Goal: Task Accomplishment & Management: Complete application form

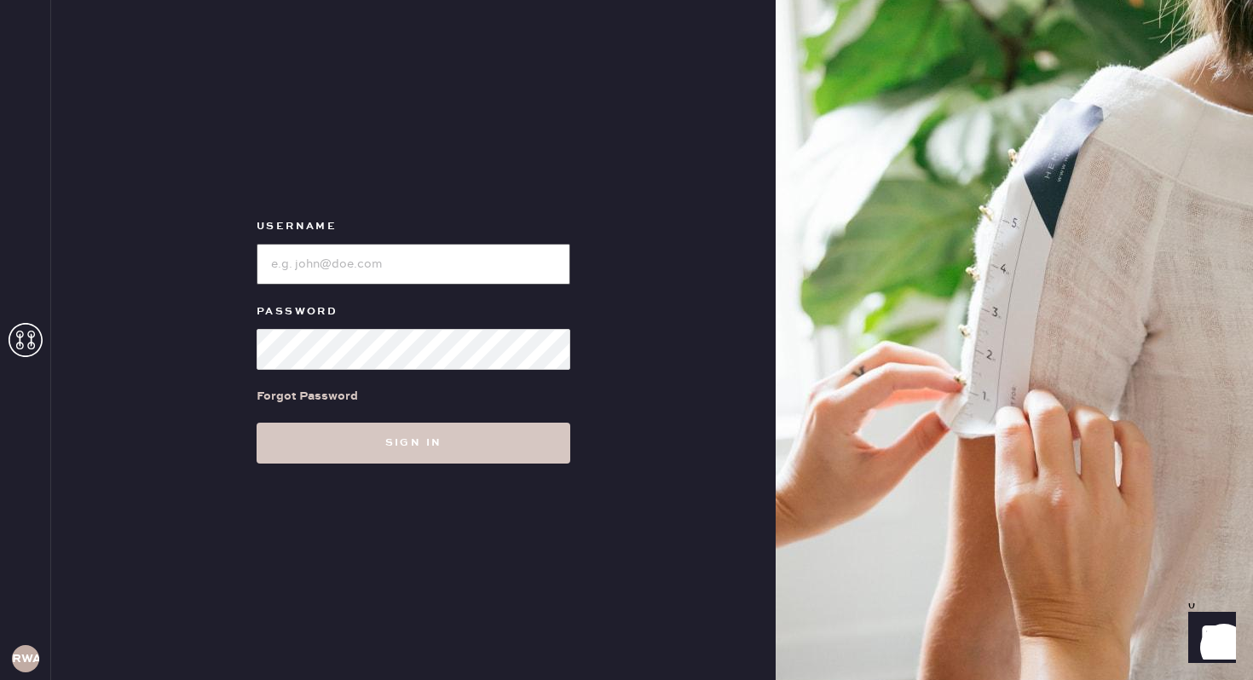
click at [353, 262] on input "loginName" at bounding box center [413, 264] width 314 height 41
type input "reformationwilliamsburg"
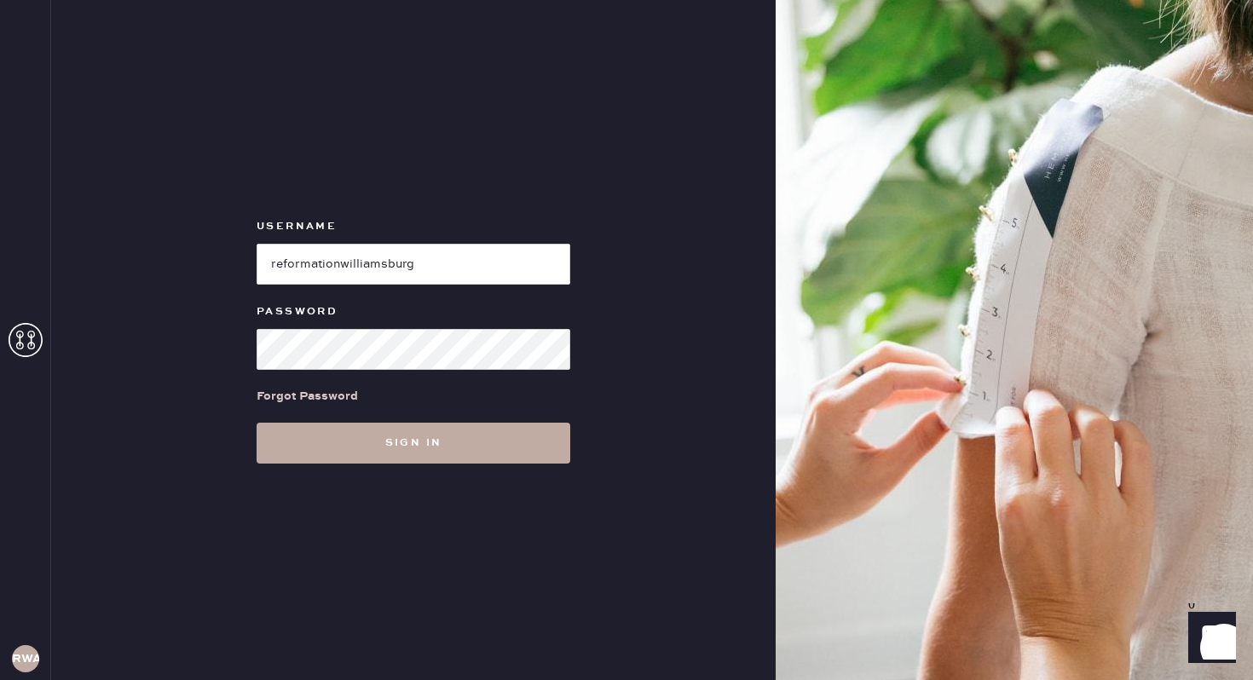
click at [461, 450] on button "Sign in" at bounding box center [413, 443] width 314 height 41
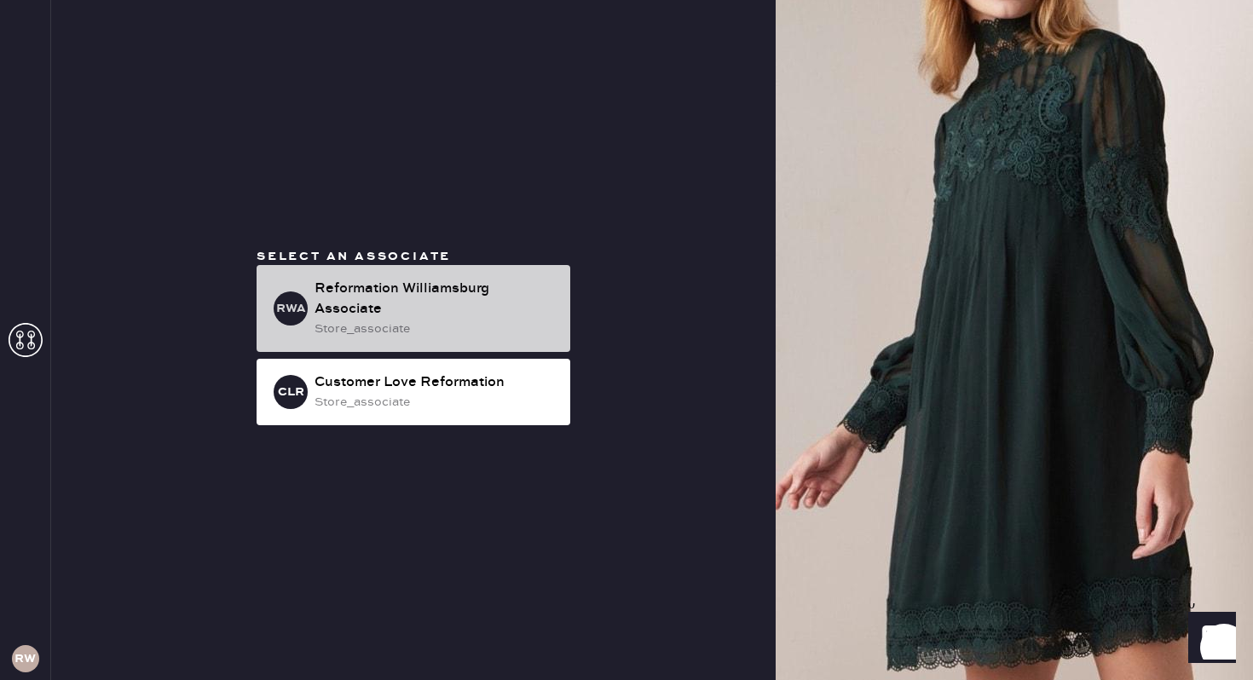
click at [475, 314] on div "Reformation Williamsburg Associate" at bounding box center [435, 299] width 242 height 41
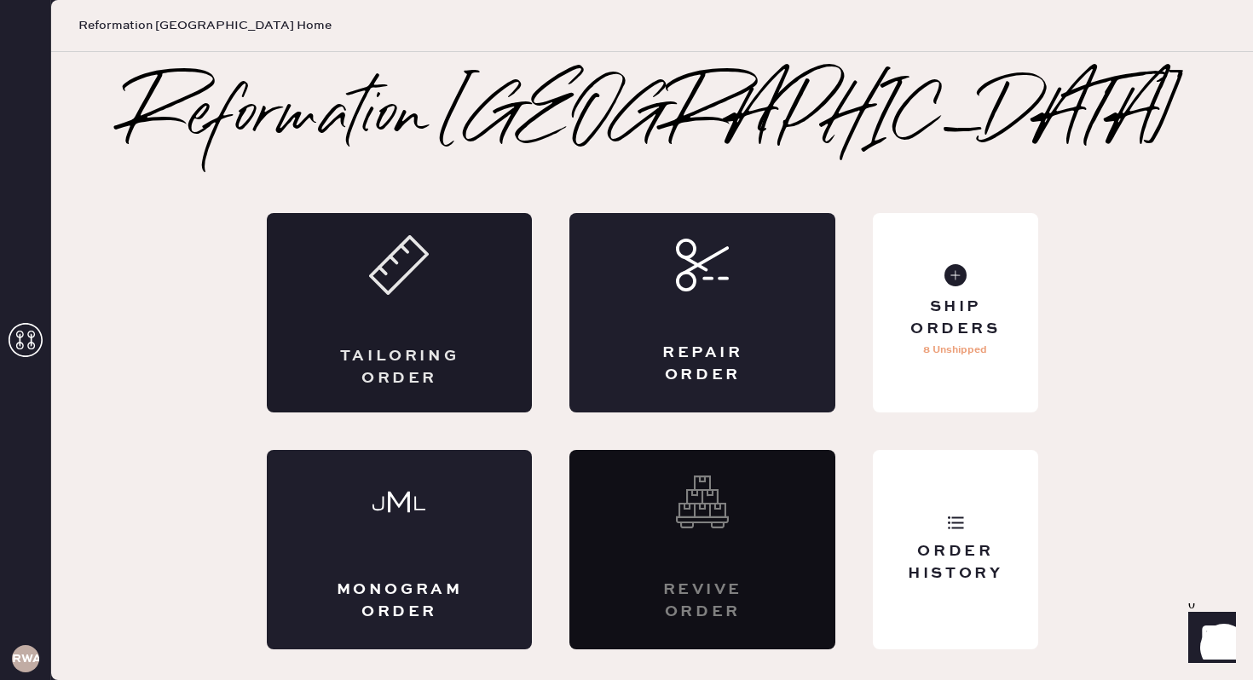
click at [413, 303] on div "Tailoring Order" at bounding box center [400, 312] width 266 height 199
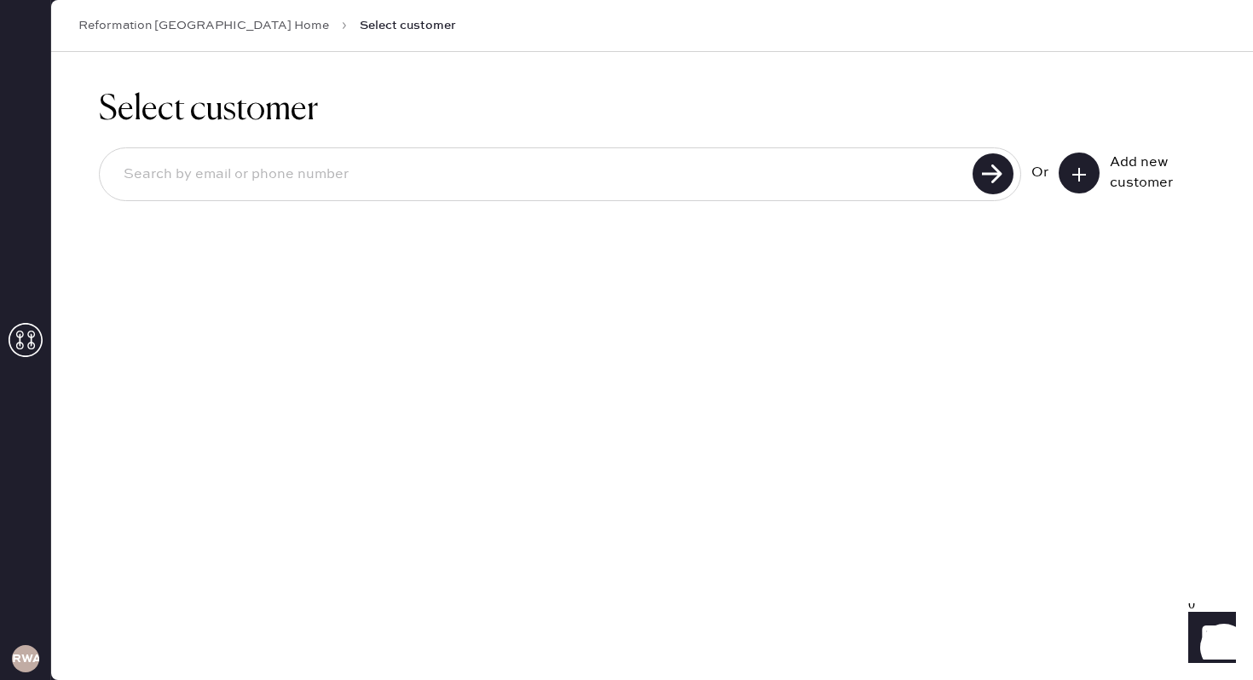
click at [404, 189] on input at bounding box center [538, 174] width 857 height 39
click at [1072, 175] on icon at bounding box center [1078, 174] width 17 height 17
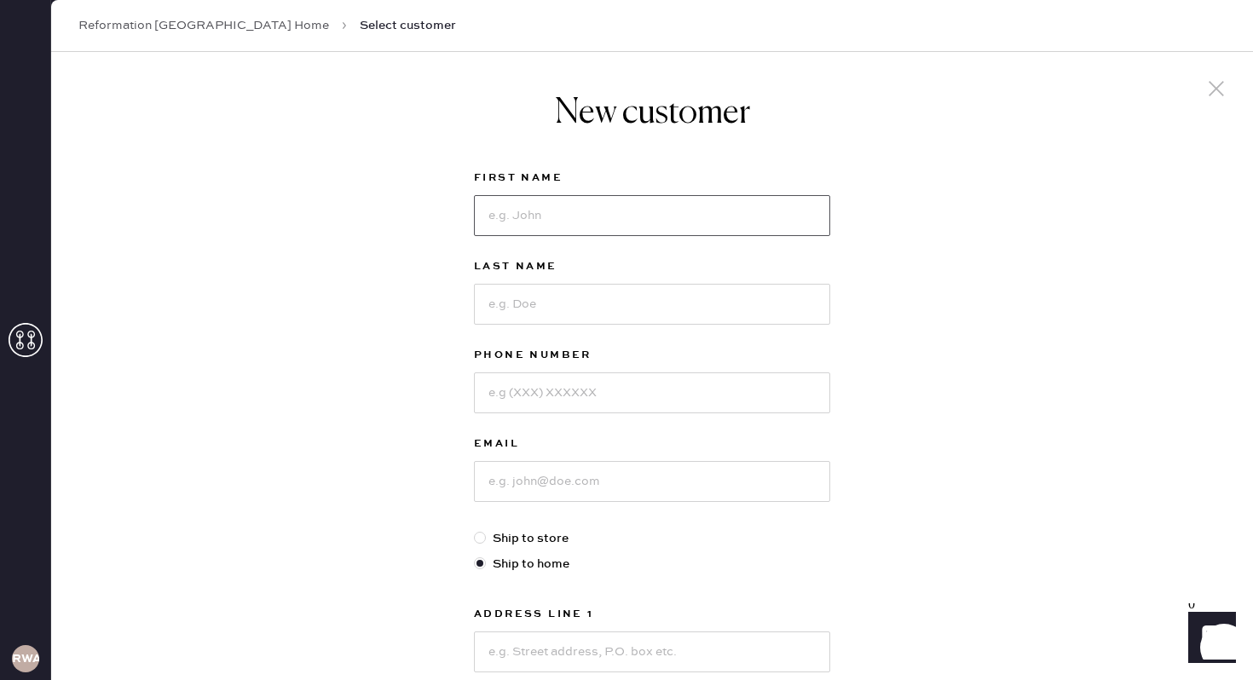
click at [585, 218] on input at bounding box center [652, 215] width 356 height 41
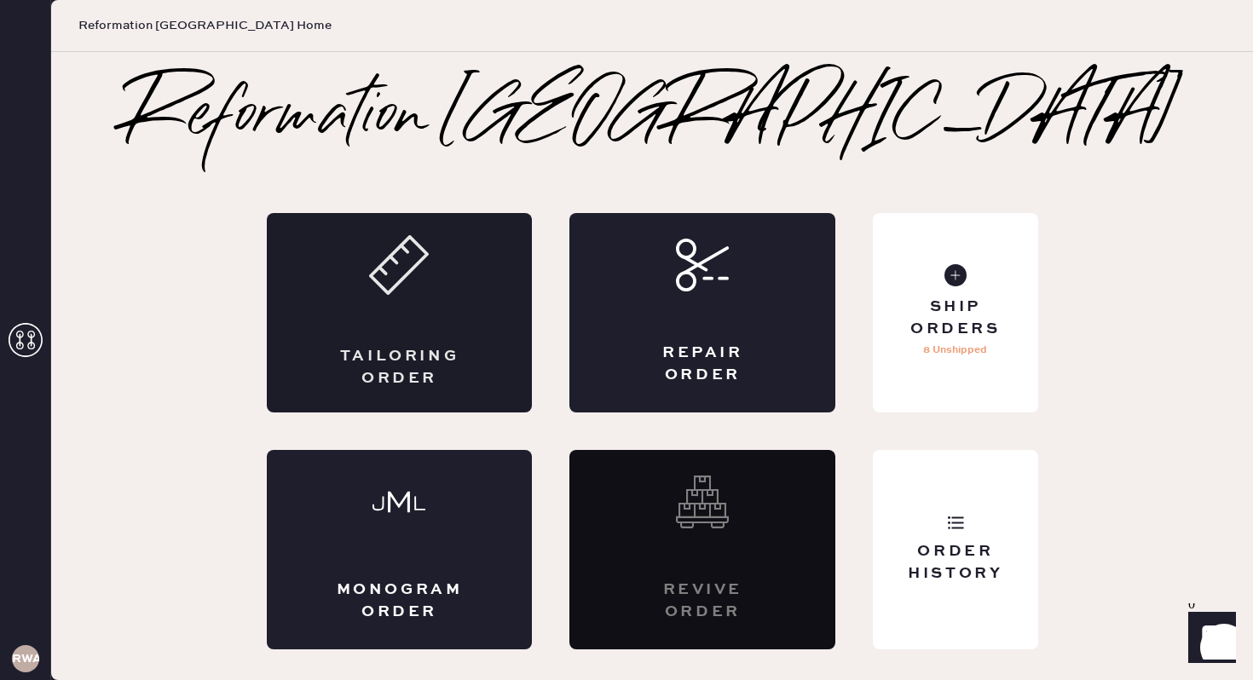
click at [324, 319] on div "Tailoring Order" at bounding box center [400, 312] width 266 height 199
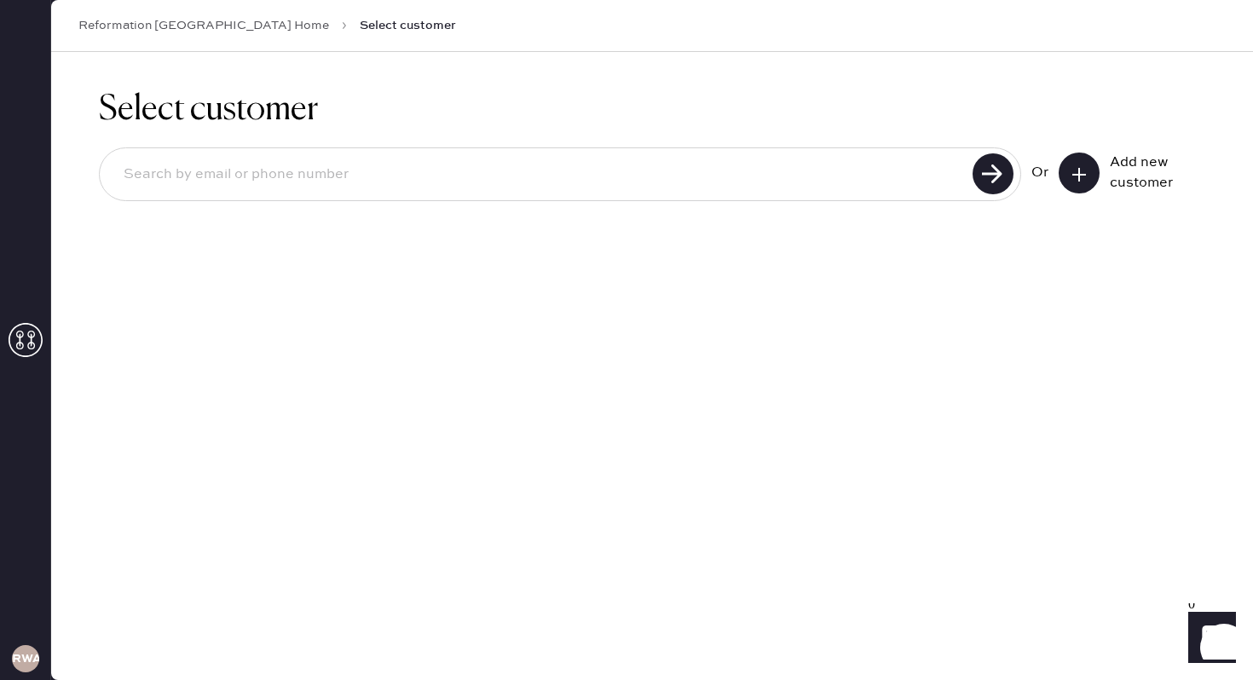
click at [515, 186] on input at bounding box center [538, 174] width 857 height 39
type input "9173789316"
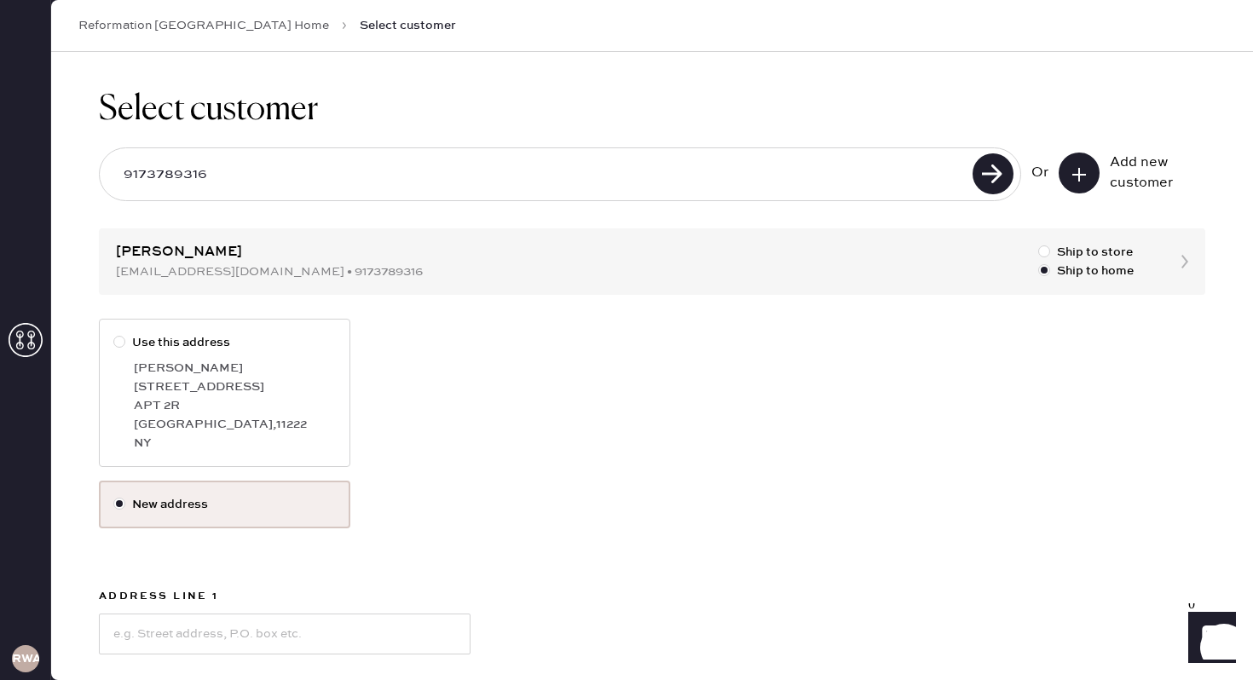
click at [121, 345] on div at bounding box center [119, 342] width 12 height 12
click at [114, 334] on input "Use this address" at bounding box center [113, 333] width 1 height 1
radio input "true"
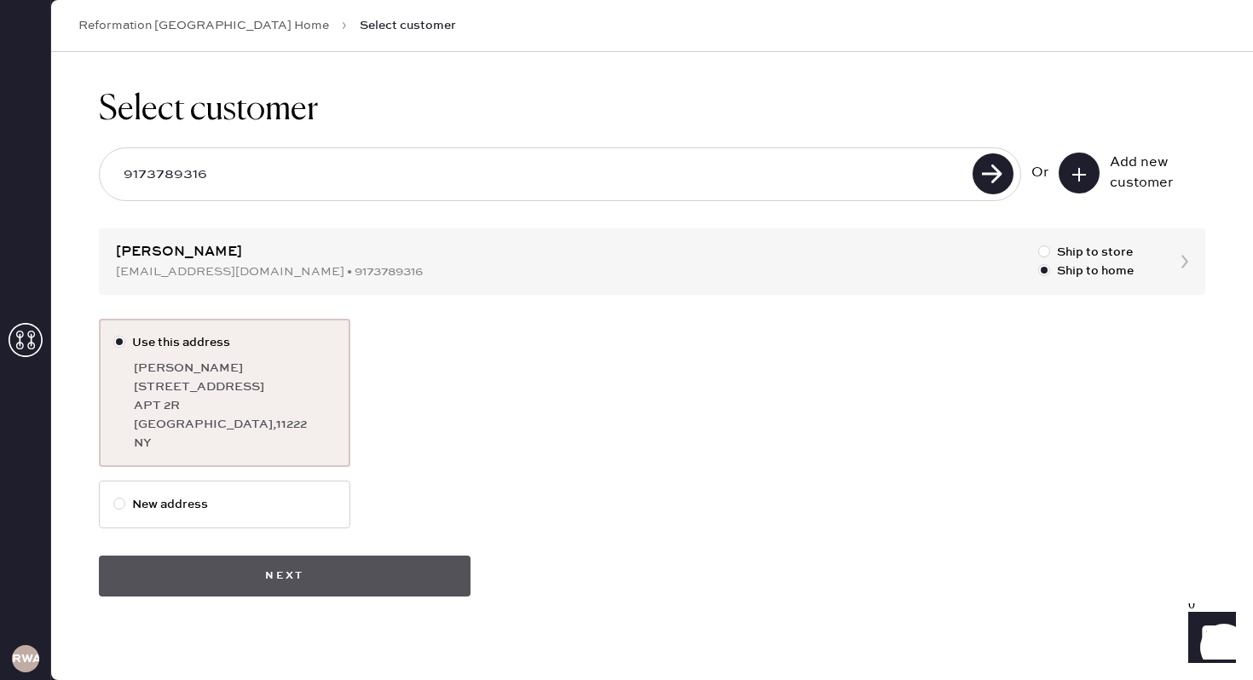
click at [238, 575] on button "Next" at bounding box center [285, 576] width 372 height 41
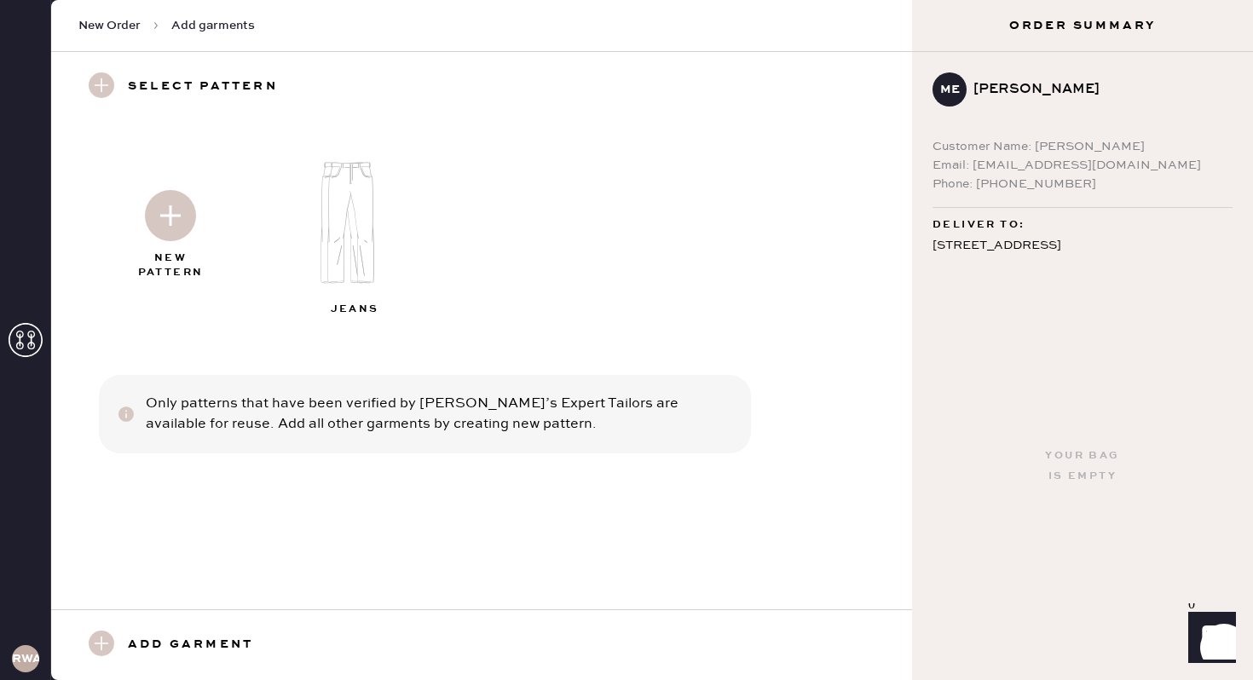
click at [115, 82] on div "Select pattern" at bounding box center [177, 86] width 199 height 29
click at [110, 77] on use at bounding box center [102, 85] width 26 height 26
drag, startPoint x: 1133, startPoint y: 164, endPoint x: 976, endPoint y: 167, distance: 157.7
click at [976, 167] on div "Email: [EMAIL_ADDRESS][DOMAIN_NAME]" at bounding box center [1082, 165] width 300 height 19
copy div "[EMAIL_ADDRESS][DOMAIN_NAME]"
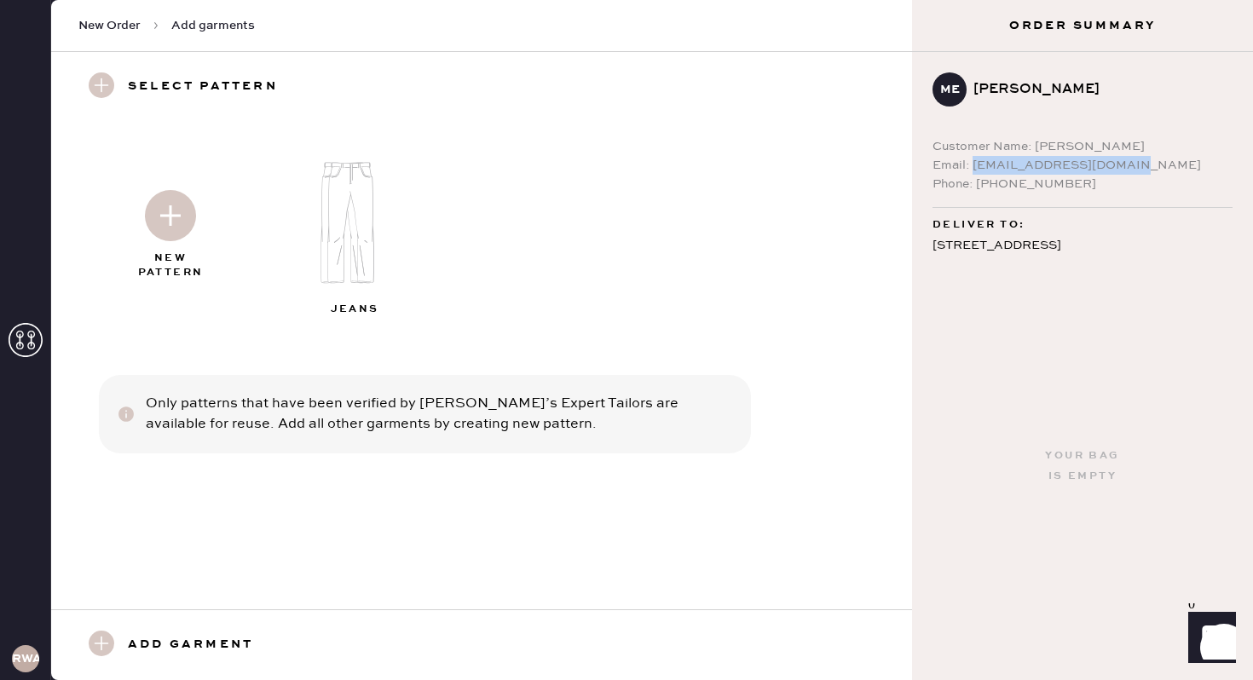
click at [170, 639] on h3 "Add garment" at bounding box center [190, 645] width 125 height 29
click at [103, 643] on use at bounding box center [102, 644] width 26 height 26
click at [182, 635] on h3 "Add garment" at bounding box center [190, 645] width 125 height 29
click at [23, 346] on use at bounding box center [26, 340] width 34 height 34
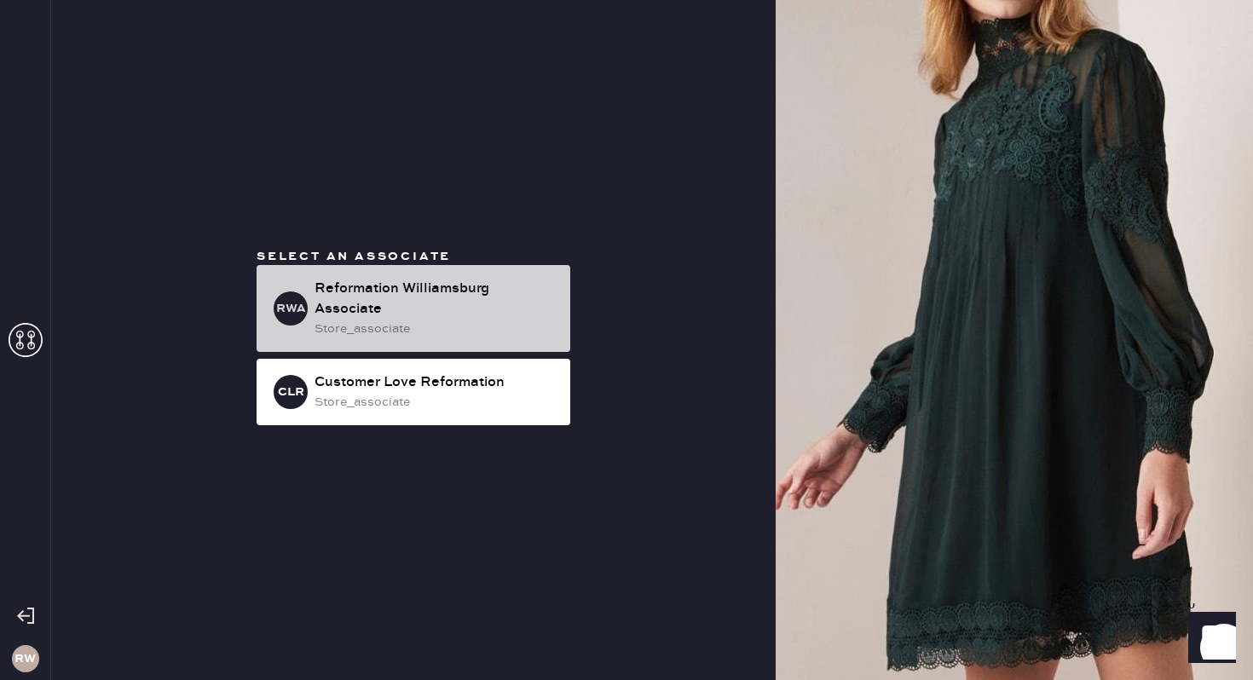
click at [367, 289] on div "Reformation Williamsburg Associate" at bounding box center [435, 299] width 242 height 41
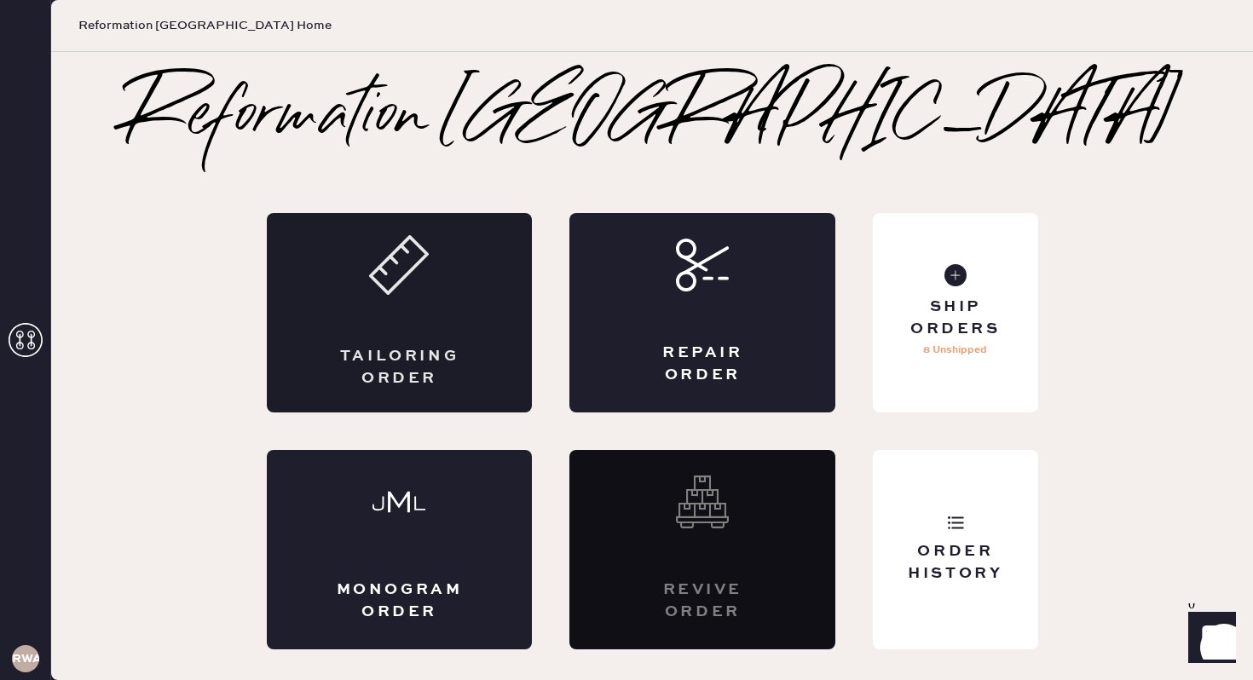
click at [423, 271] on icon at bounding box center [399, 265] width 60 height 60
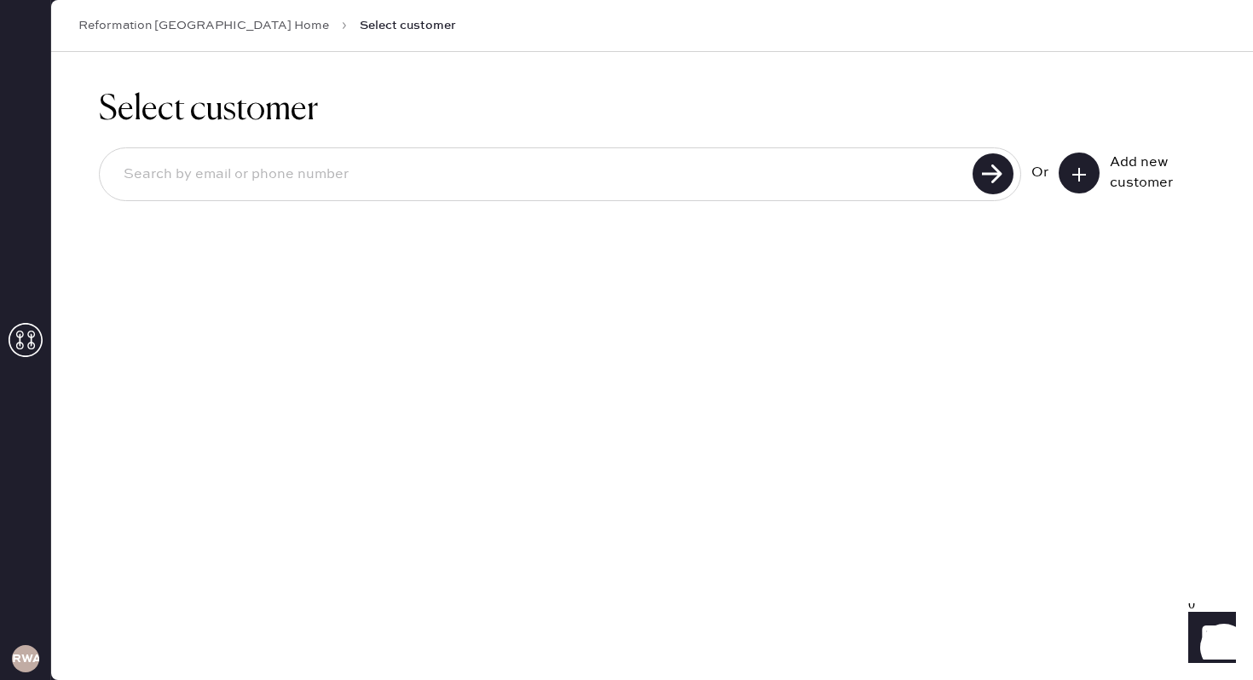
click at [421, 173] on input at bounding box center [538, 174] width 857 height 39
paste input "[EMAIL_ADDRESS][DOMAIN_NAME]"
type input "[EMAIL_ADDRESS][DOMAIN_NAME]"
click at [984, 175] on use at bounding box center [992, 173] width 41 height 41
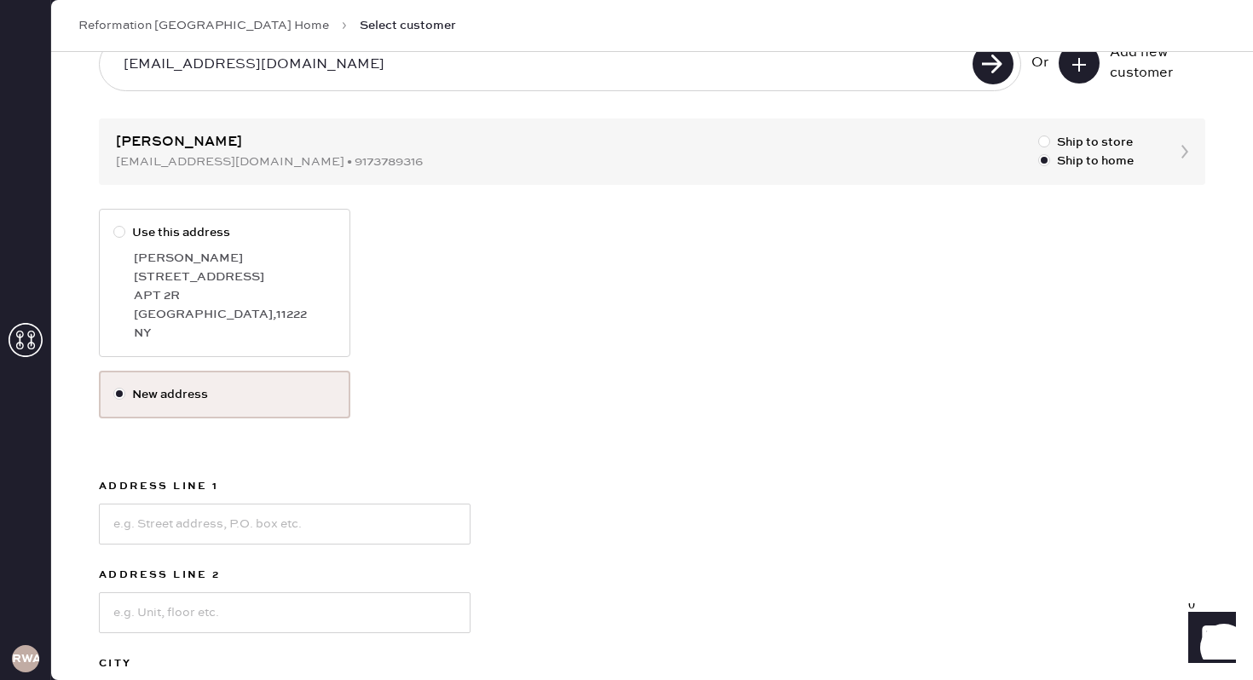
scroll to position [104, 0]
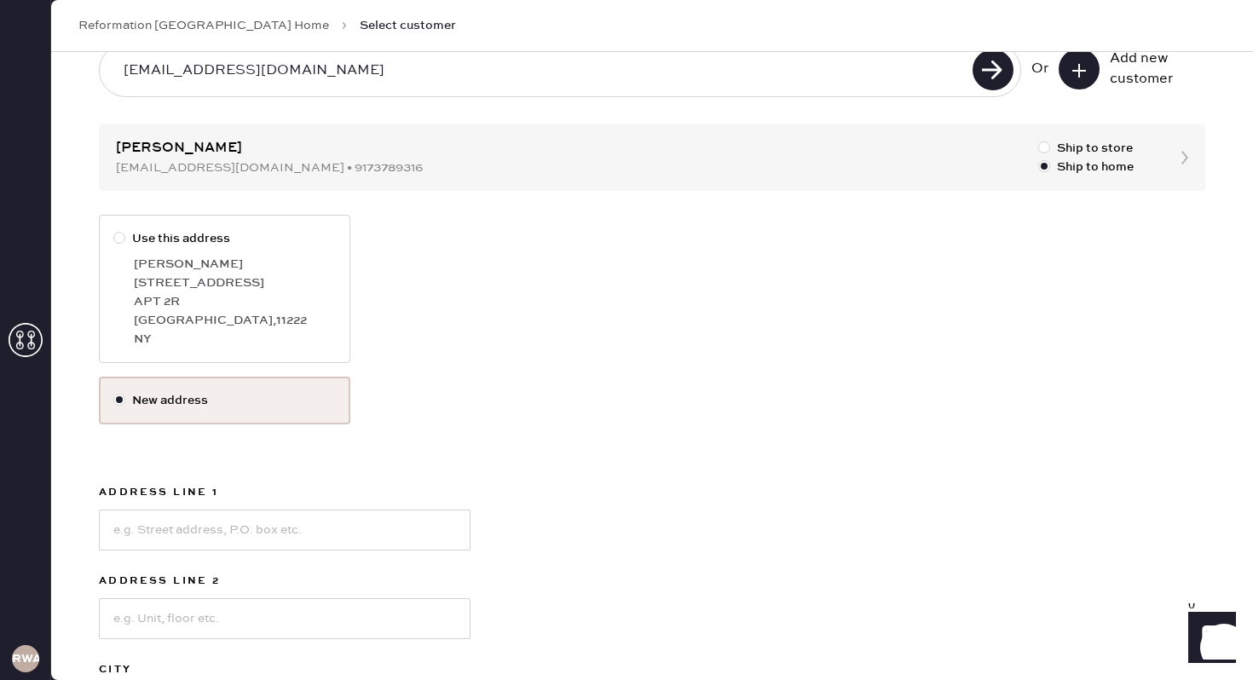
click at [146, 256] on div "[PERSON_NAME]" at bounding box center [235, 264] width 202 height 19
click at [114, 230] on input "Use this address" at bounding box center [113, 229] width 1 height 1
radio input "true"
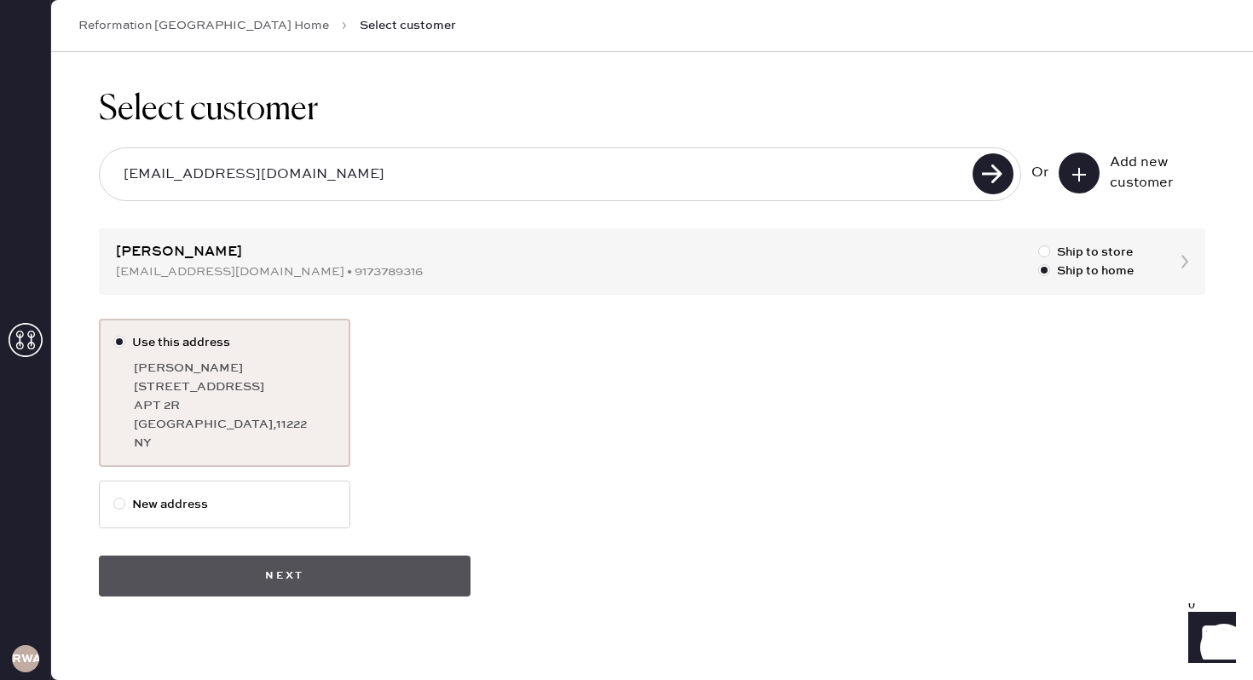
click at [421, 570] on button "Next" at bounding box center [285, 576] width 372 height 41
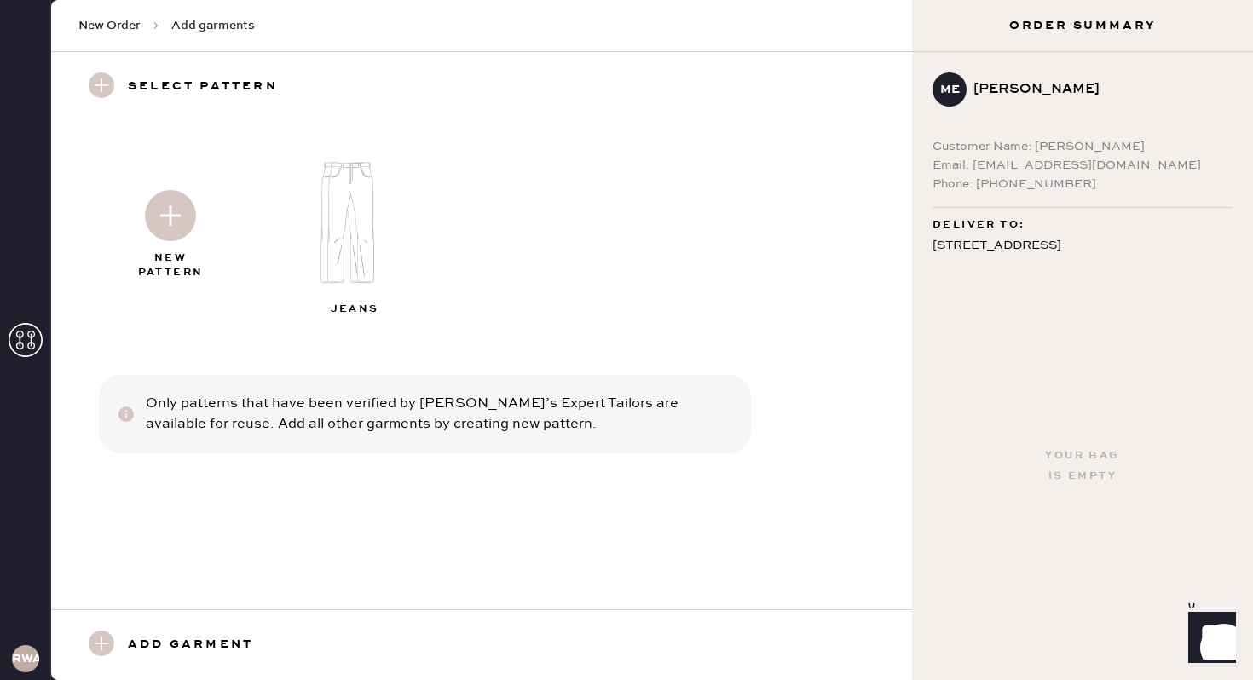
click at [147, 227] on img at bounding box center [170, 215] width 51 height 51
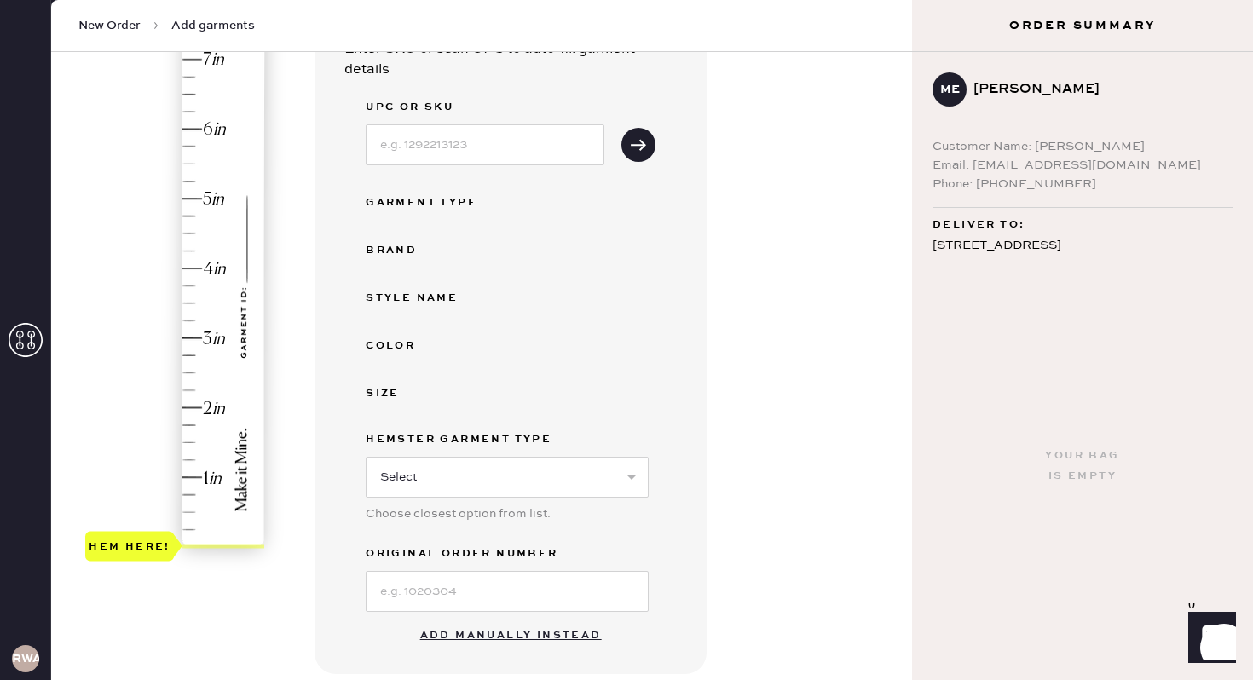
scroll to position [272, 0]
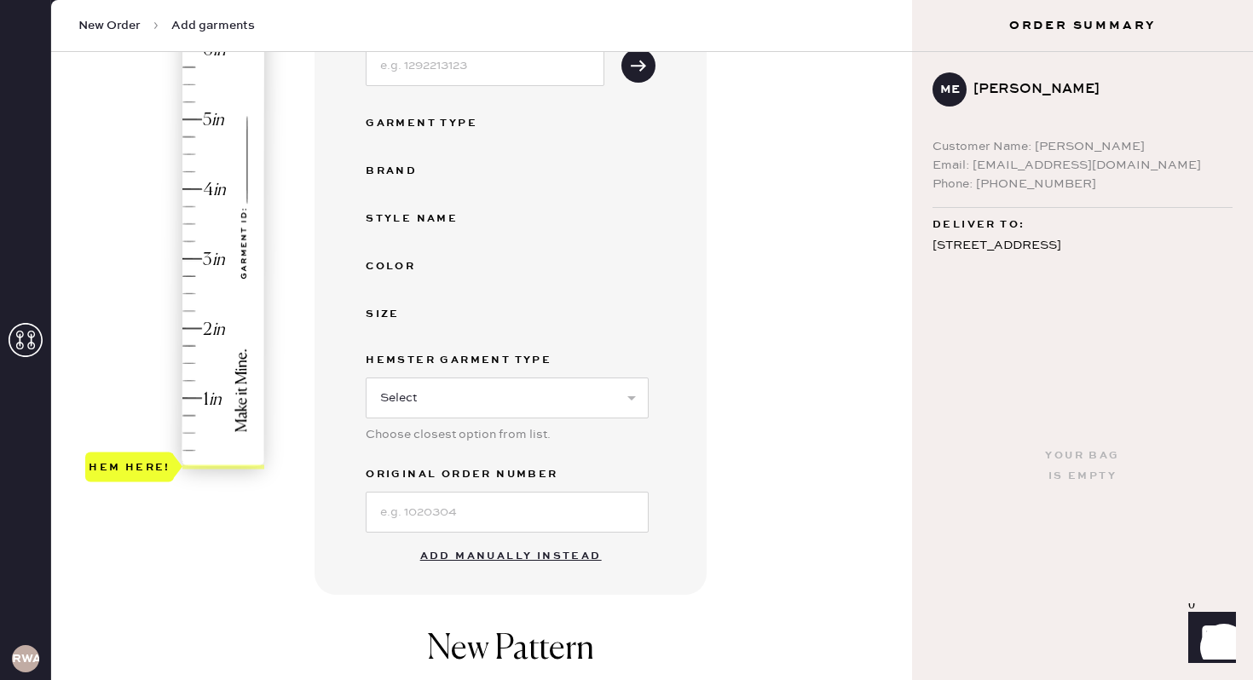
click at [481, 549] on button "Add manually instead" at bounding box center [511, 556] width 202 height 34
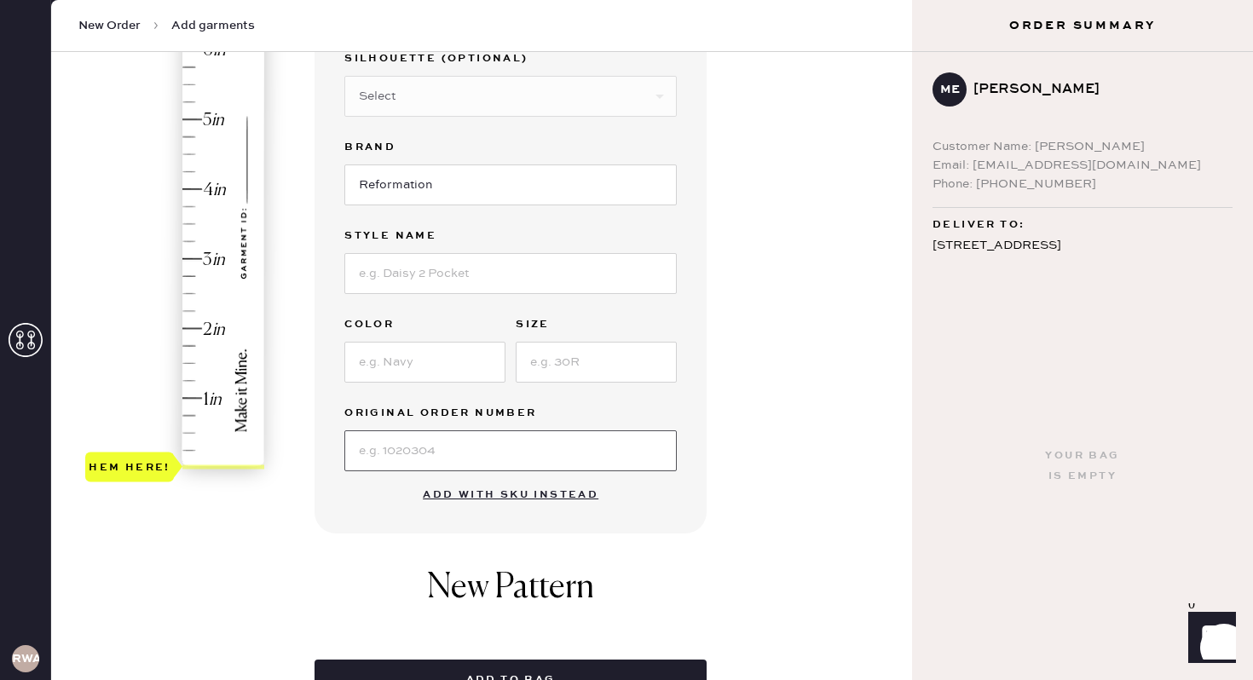
click at [462, 455] on input at bounding box center [510, 450] width 332 height 41
type input "N/A"
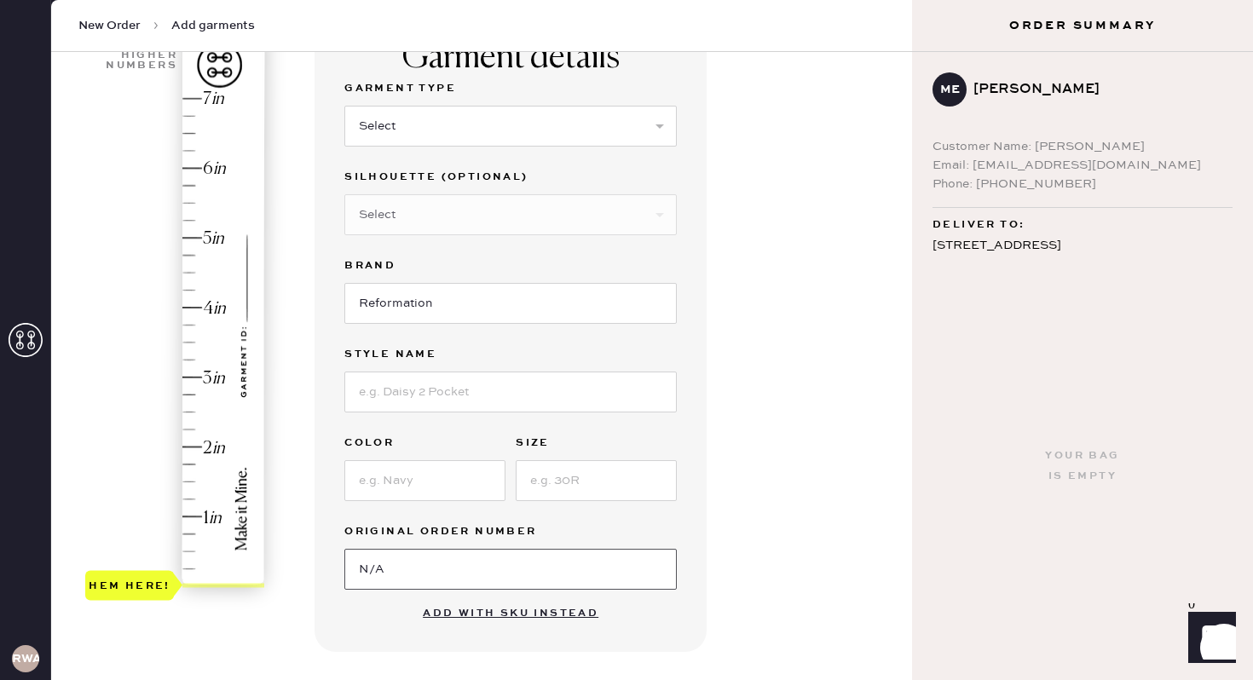
scroll to position [135, 0]
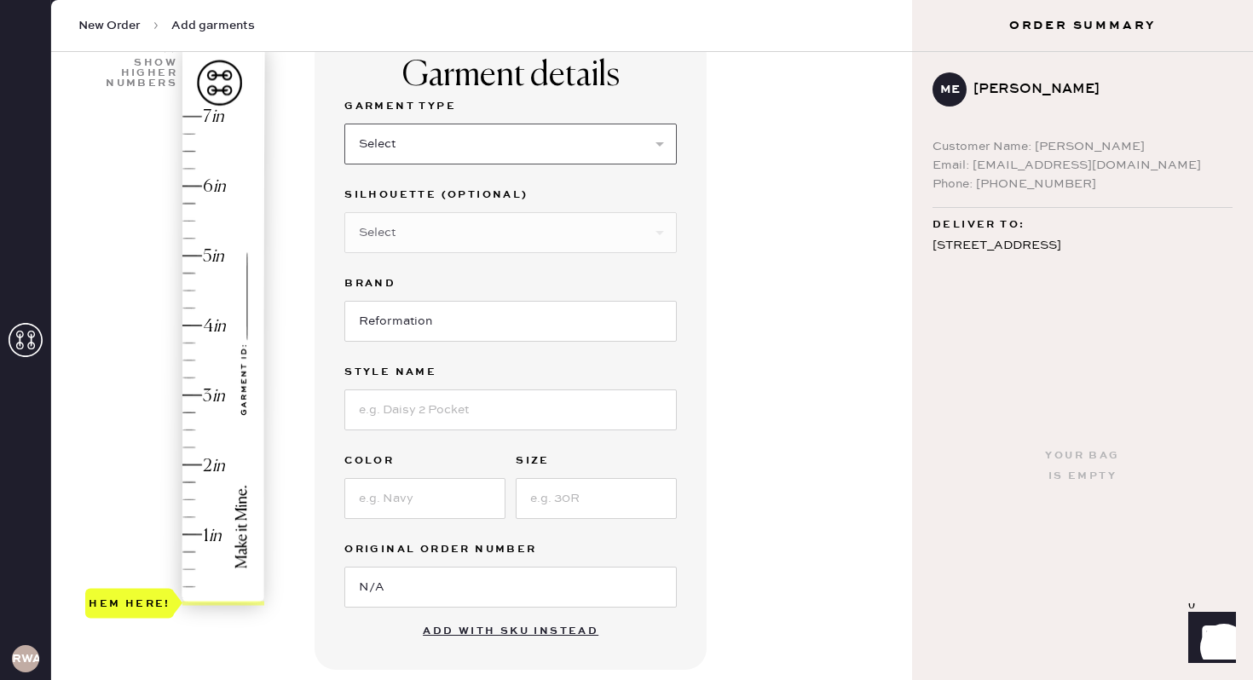
click at [447, 136] on select "Select Basic Skirt Jeans Leggings Pants Shorts Basic Sleeved Dress Basic Sleeve…" at bounding box center [510, 144] width 332 height 41
select select "4"
click at [344, 124] on select "Select Basic Skirt Jeans Leggings Pants Shorts Basic Sleeved Dress Basic Sleeve…" at bounding box center [510, 144] width 332 height 41
click at [446, 232] on select "Select Joggers Shorts Cropped Flare Boot Cut Straight Skinny Other" at bounding box center [510, 232] width 332 height 41
select select "11"
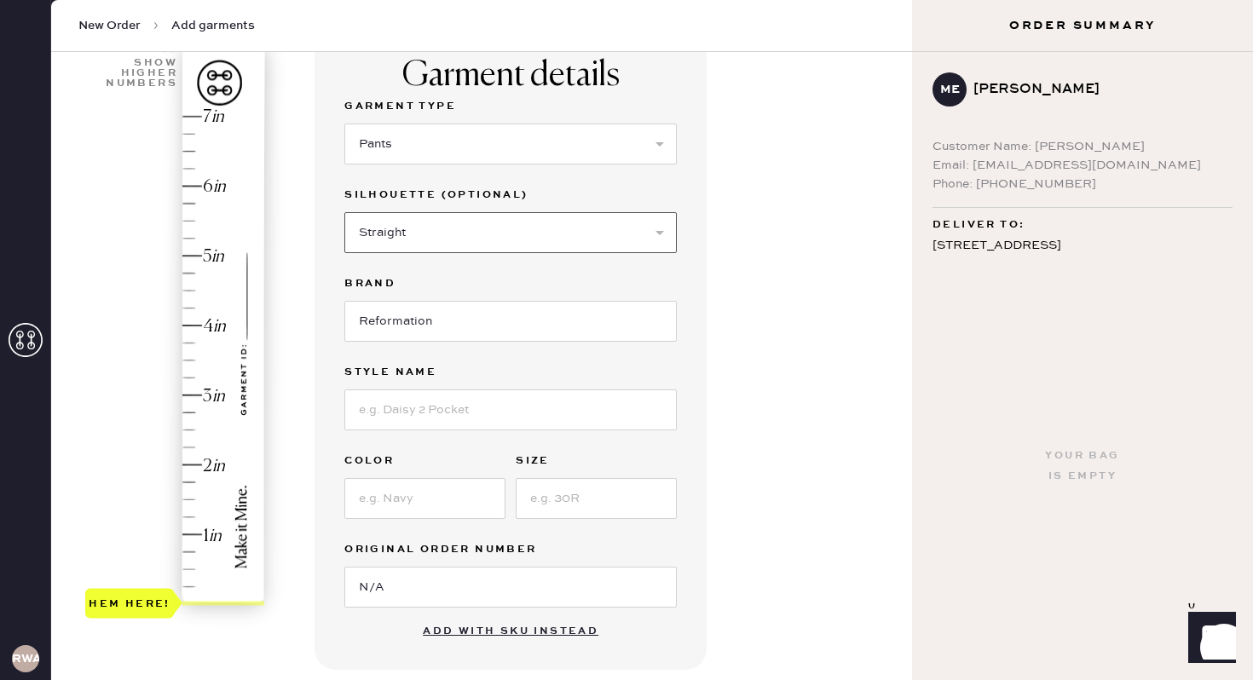
click at [344, 212] on select "Select Joggers Shorts Cropped Flare Boot Cut Straight Skinny Other" at bounding box center [510, 232] width 332 height 41
click at [414, 427] on input at bounding box center [510, 409] width 332 height 41
type input "Vida high rise"
click at [403, 494] on input at bounding box center [424, 498] width 161 height 41
type input "black"
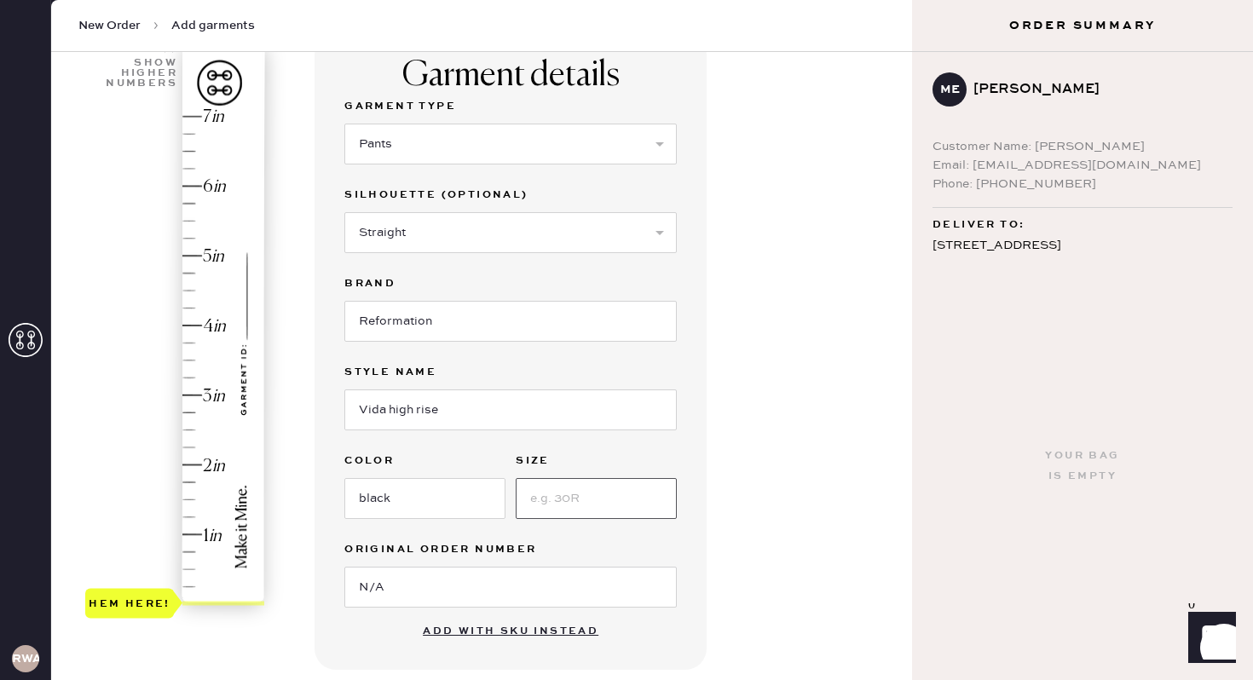
click at [566, 489] on input at bounding box center [596, 498] width 161 height 41
type input "2"
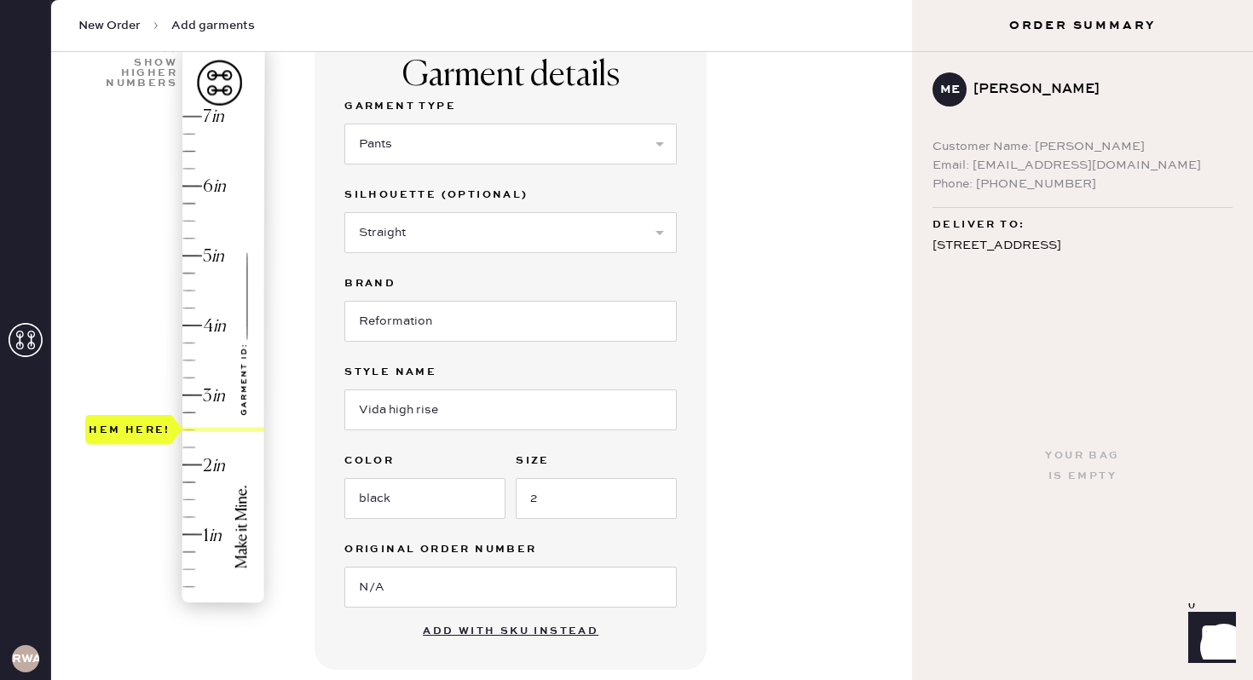
type input "3.5"
drag, startPoint x: 130, startPoint y: 597, endPoint x: 140, endPoint y: 360, distance: 237.1
click at [140, 360] on div "Hem here!" at bounding box center [130, 359] width 82 height 20
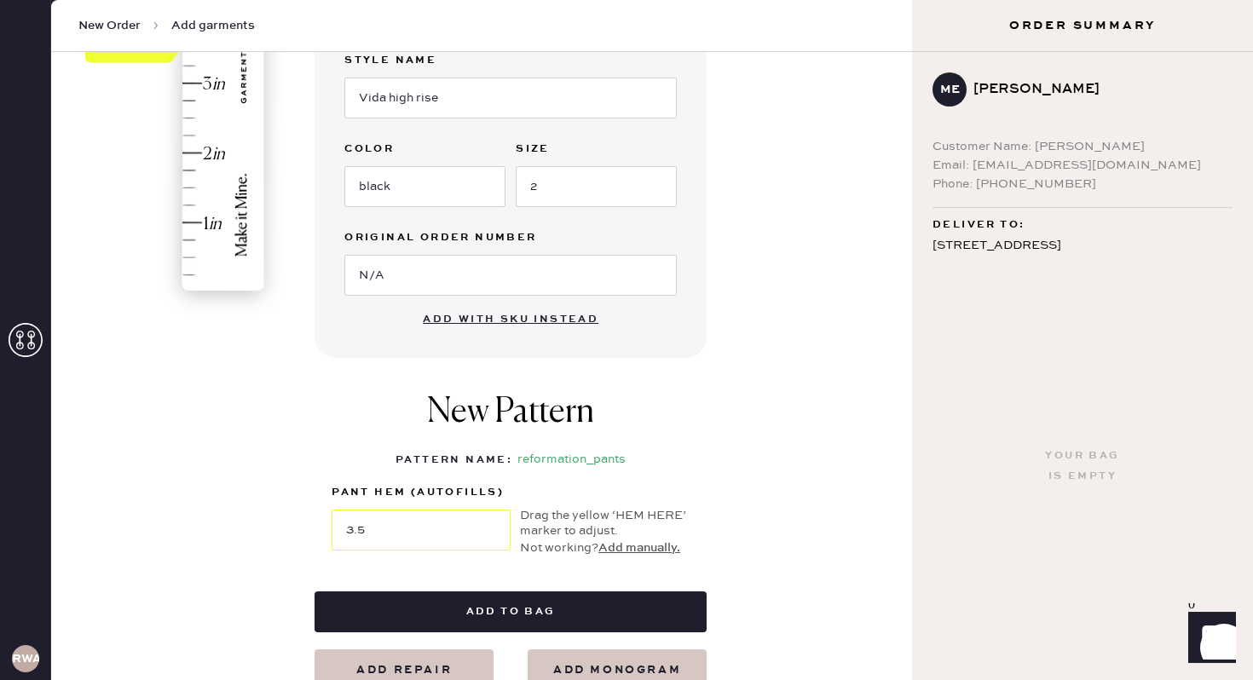
scroll to position [572, 0]
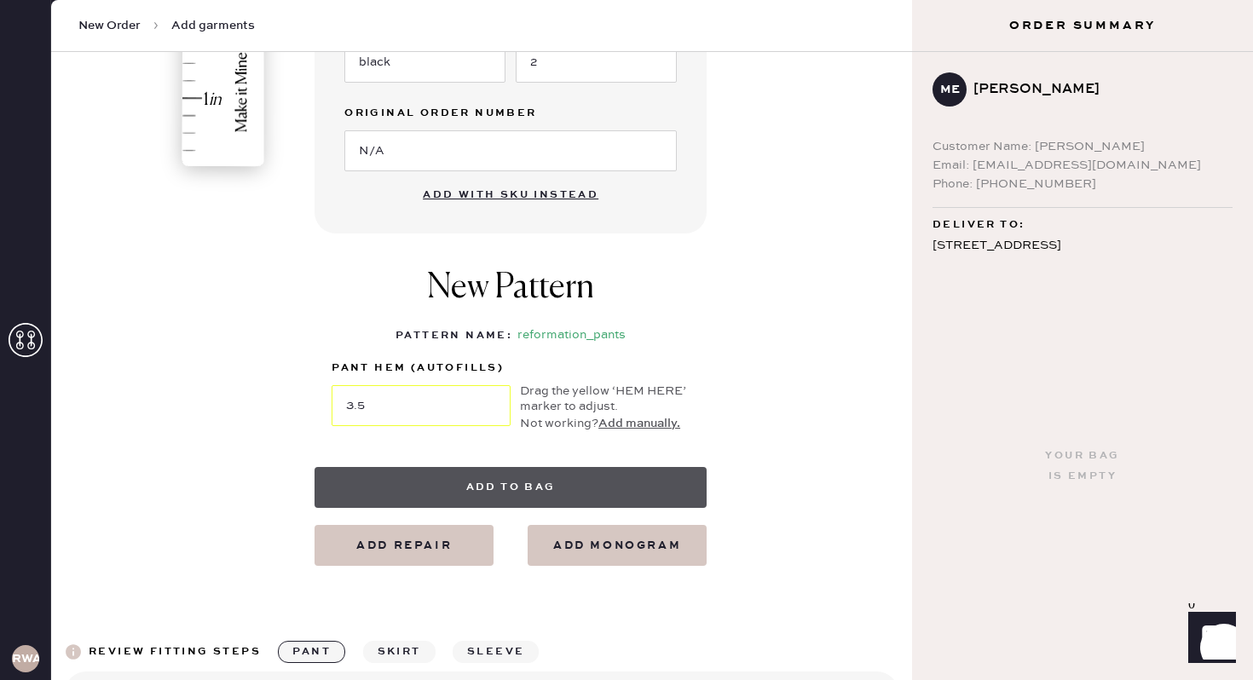
click at [499, 483] on button "Add to bag" at bounding box center [510, 487] width 392 height 41
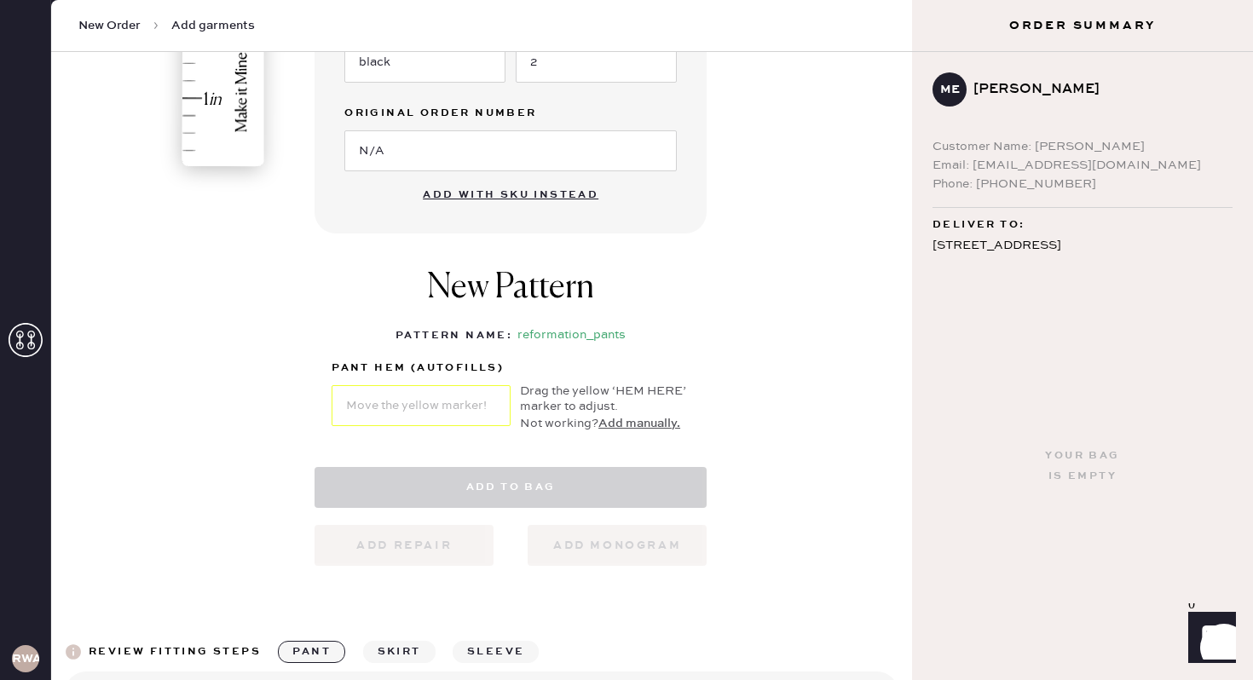
select select "4"
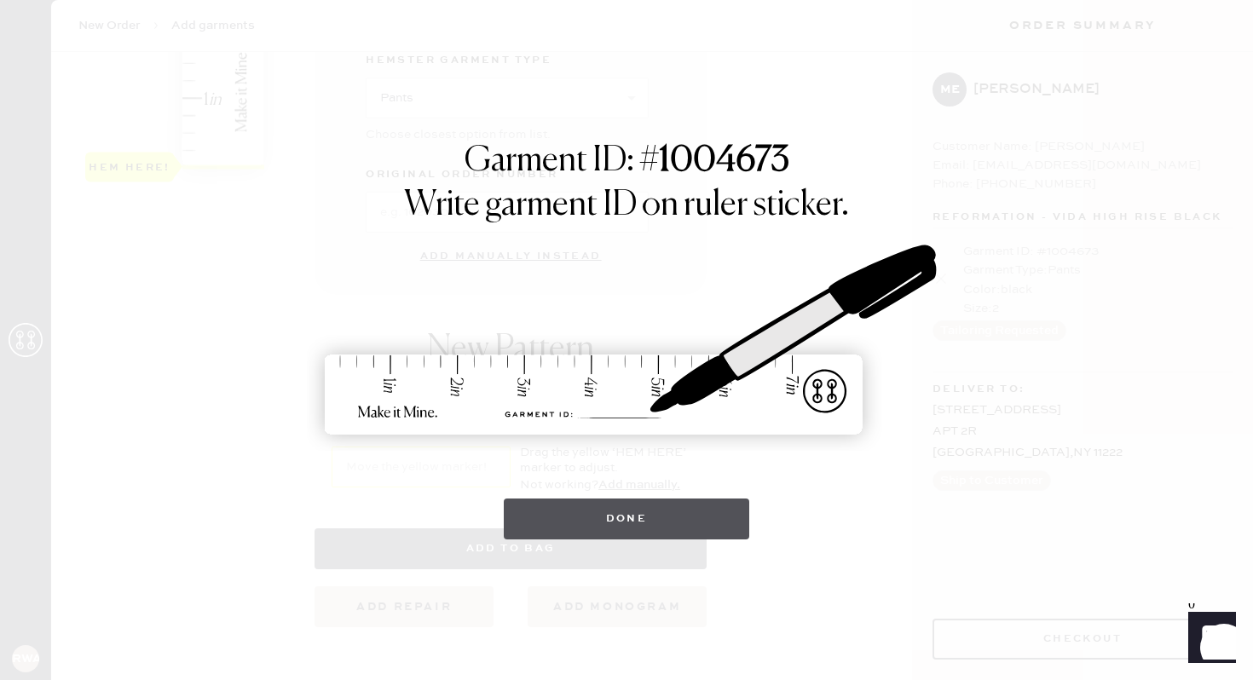
click at [671, 516] on button "Done" at bounding box center [627, 519] width 246 height 41
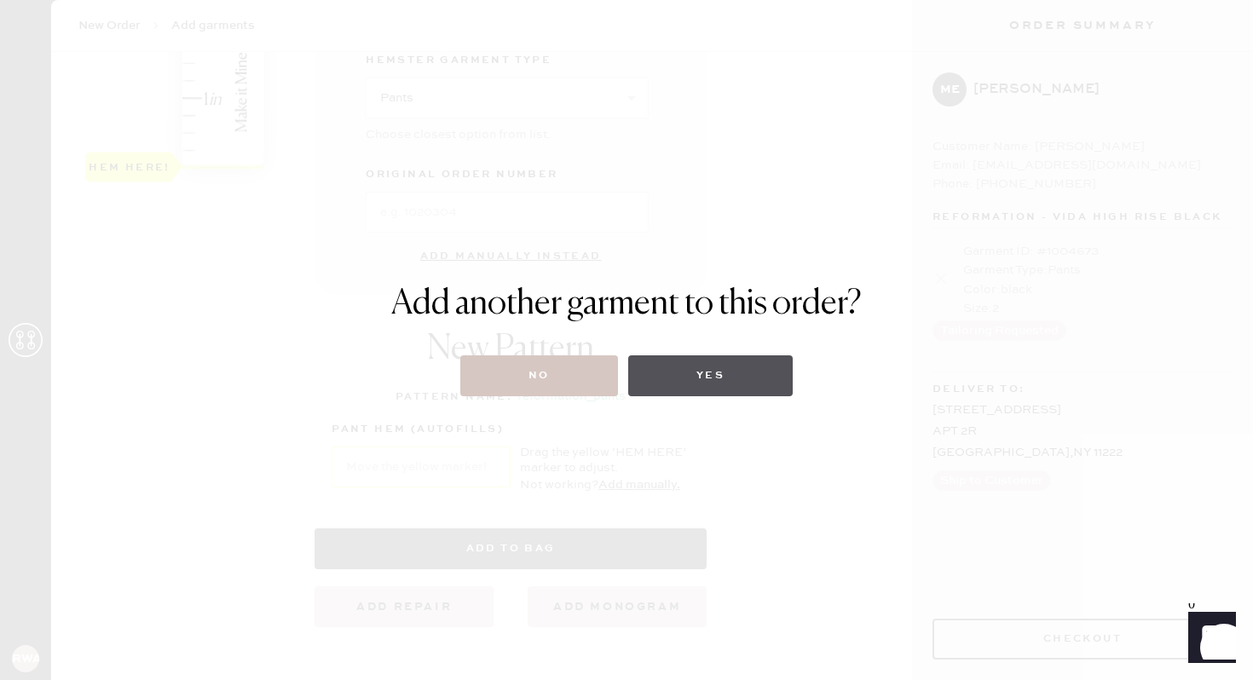
click at [689, 376] on button "Yes" at bounding box center [710, 375] width 164 height 41
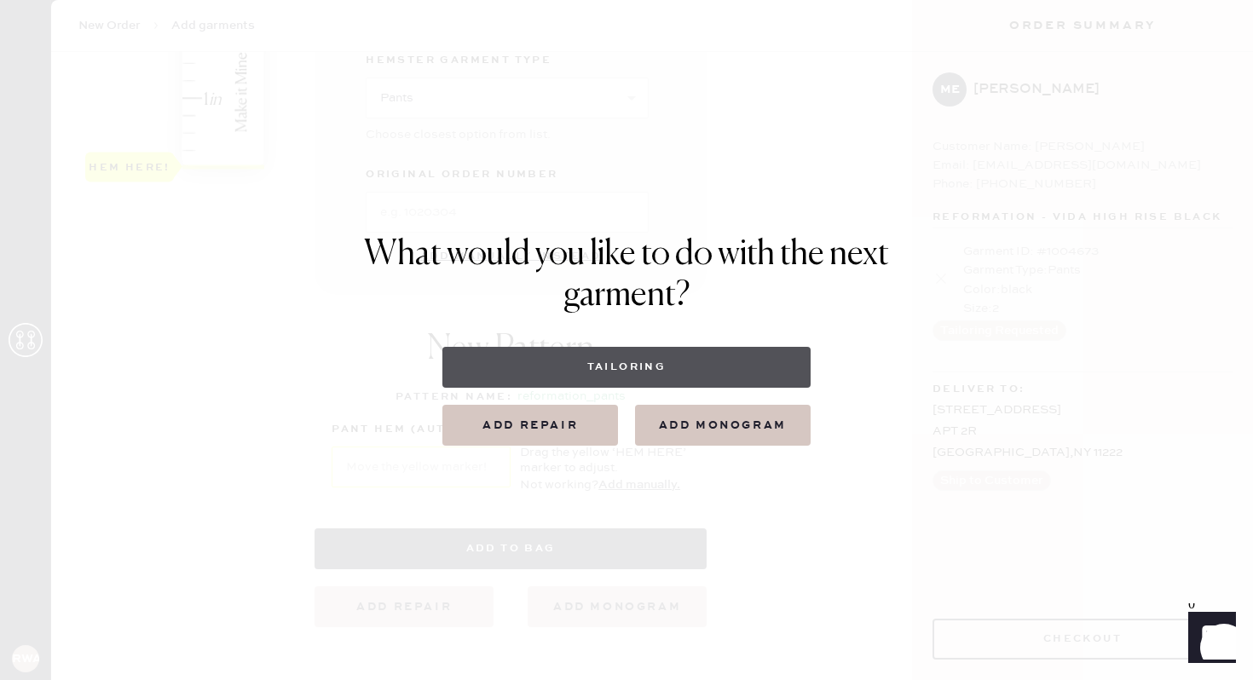
click at [629, 374] on button "Tailoring" at bounding box center [625, 367] width 367 height 41
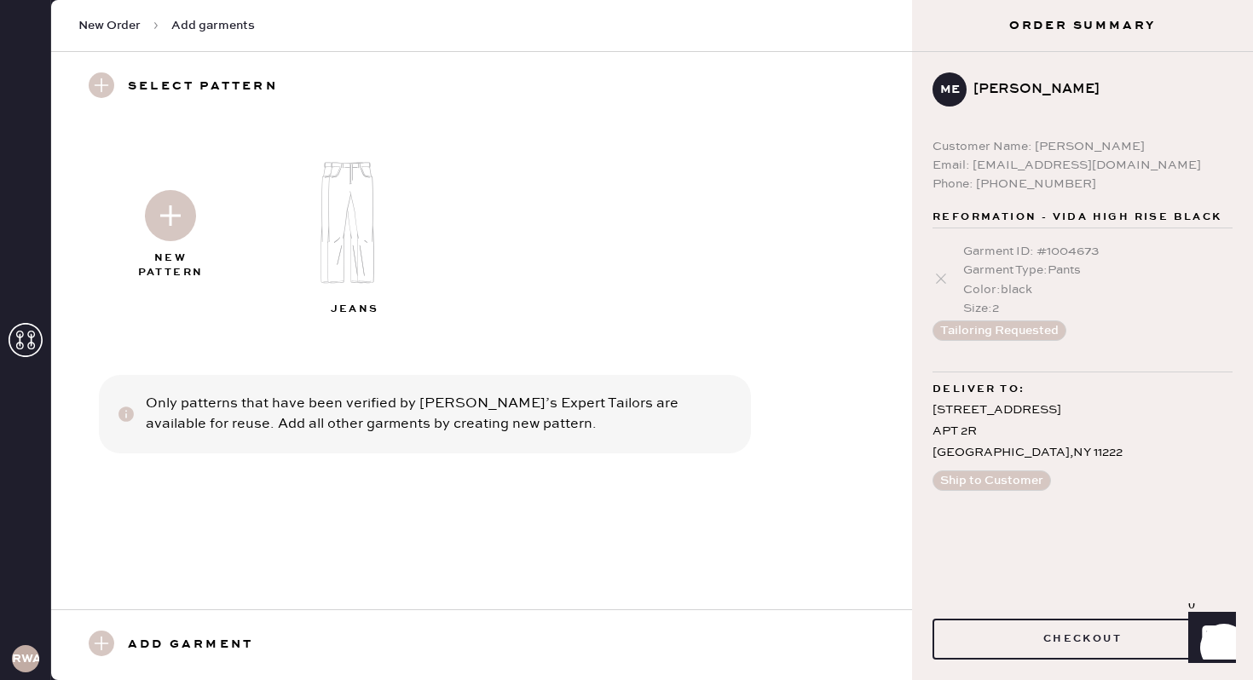
click at [342, 193] on img at bounding box center [358, 222] width 184 height 147
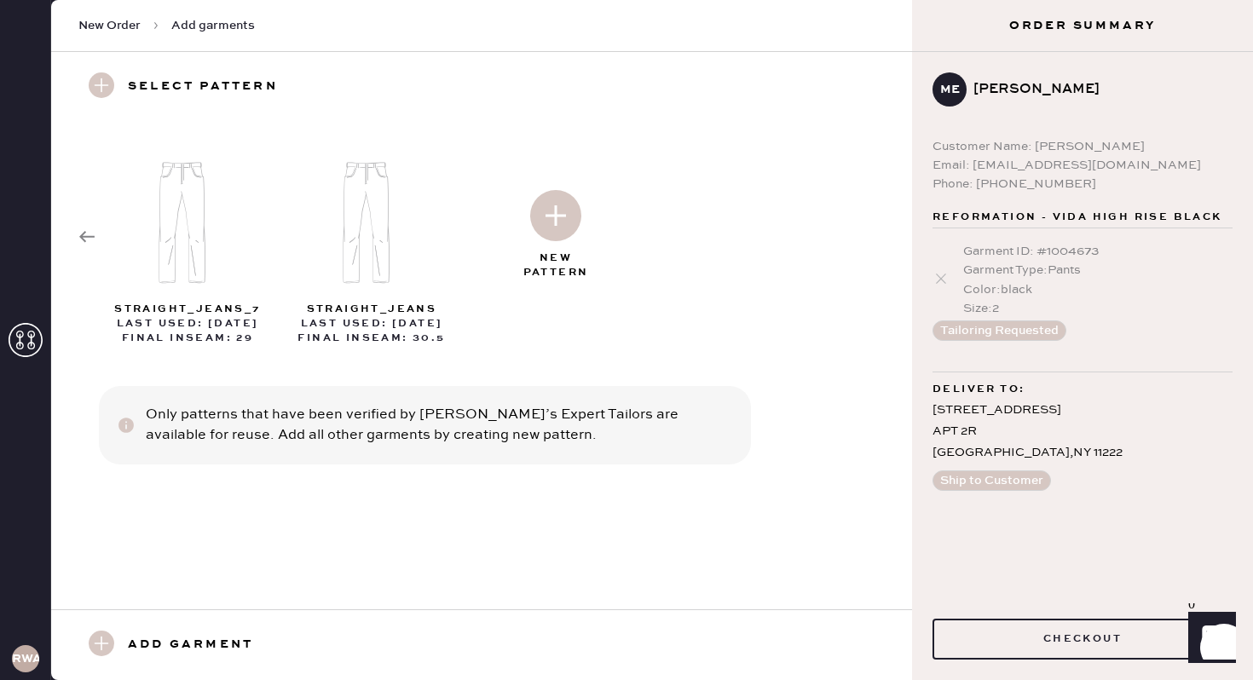
click at [551, 218] on img at bounding box center [555, 215] width 51 height 51
select select "2"
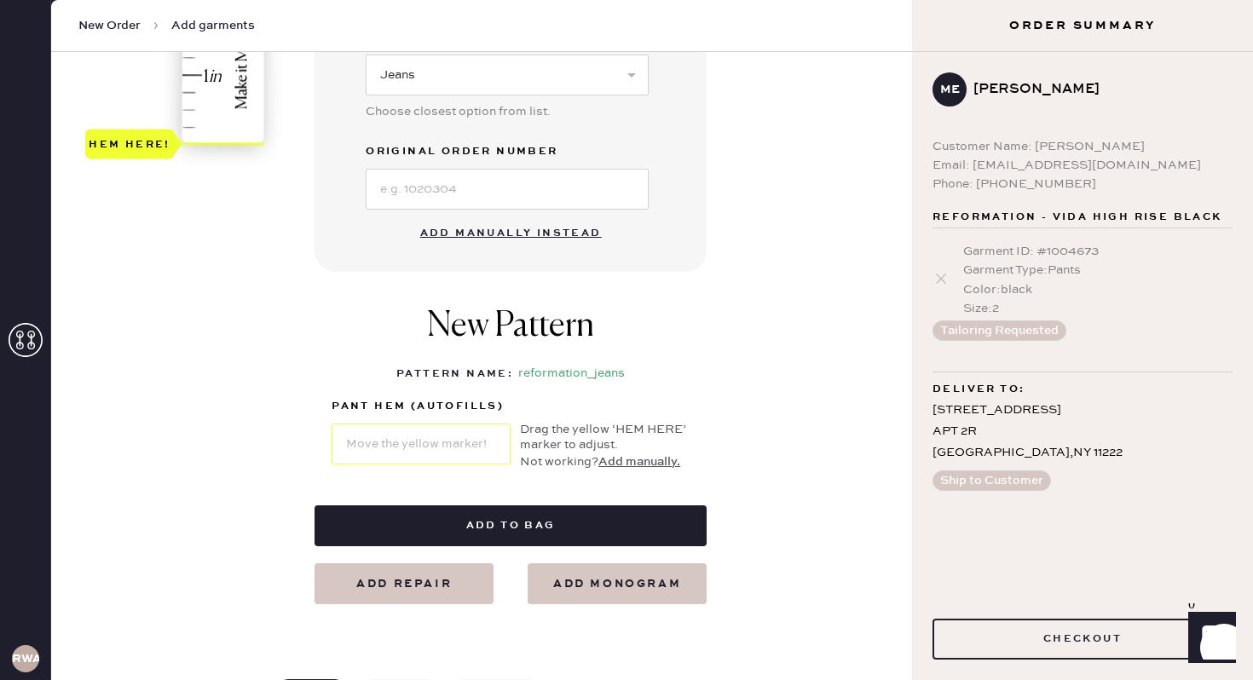
scroll to position [592, 0]
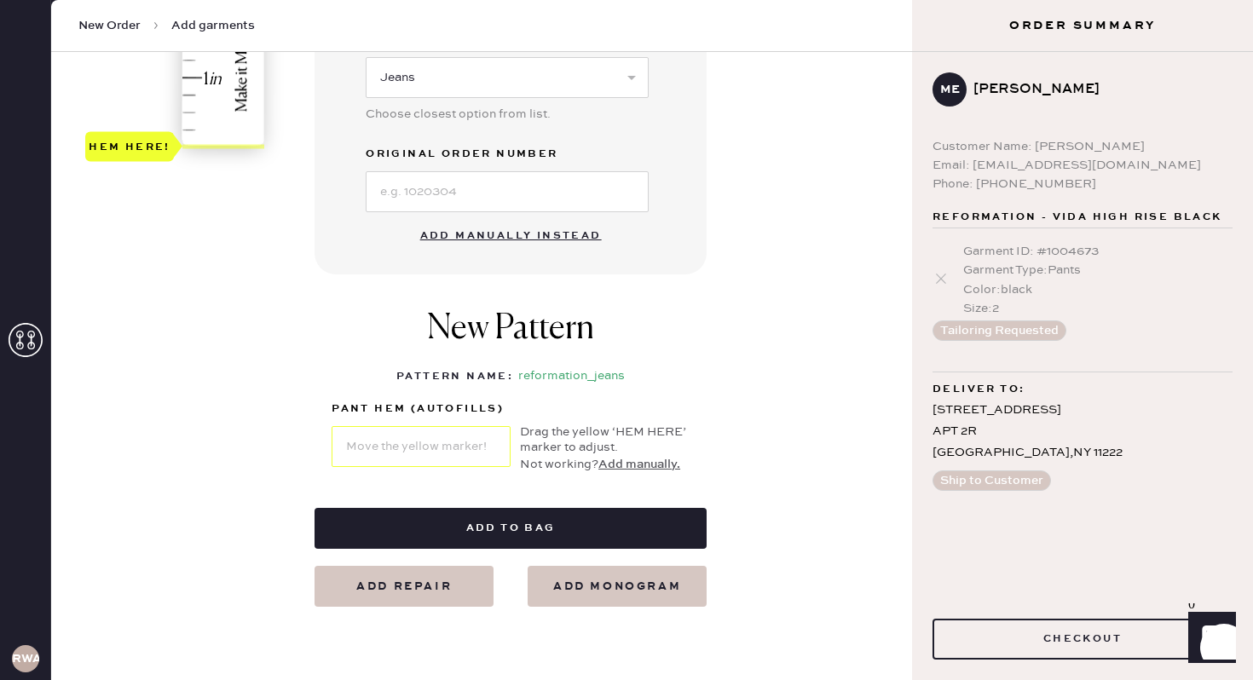
click at [515, 247] on button "Add manually instead" at bounding box center [511, 236] width 202 height 34
select select "2"
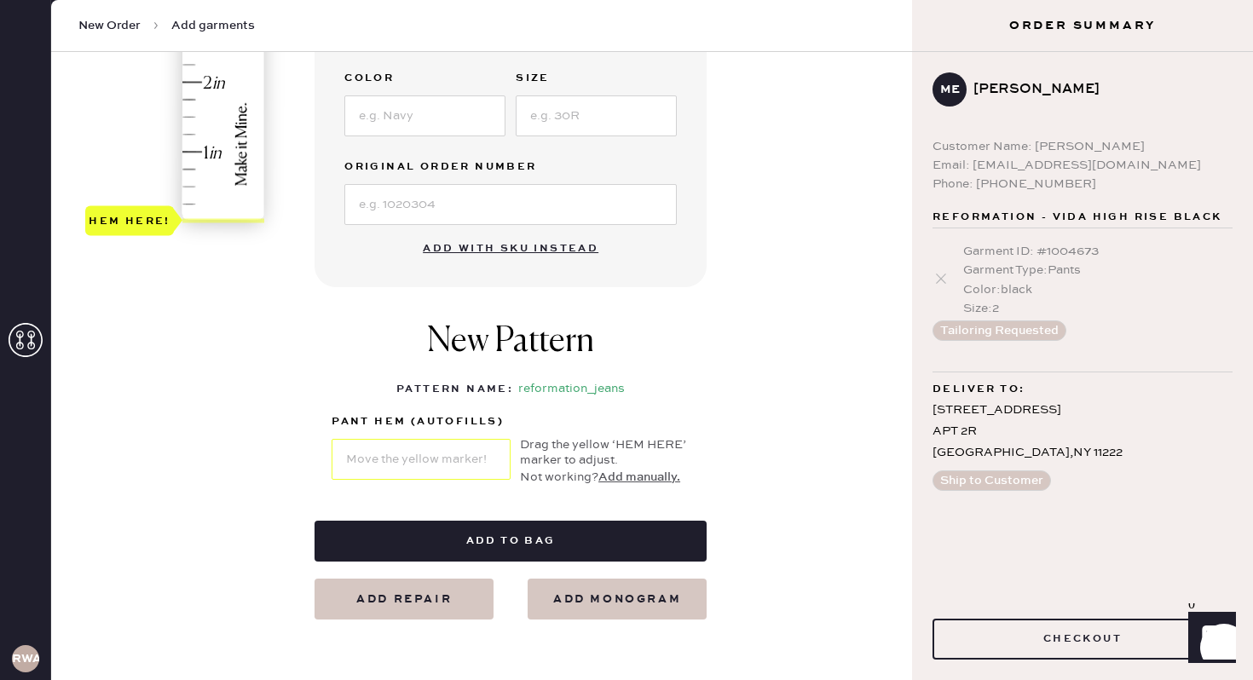
scroll to position [484, 0]
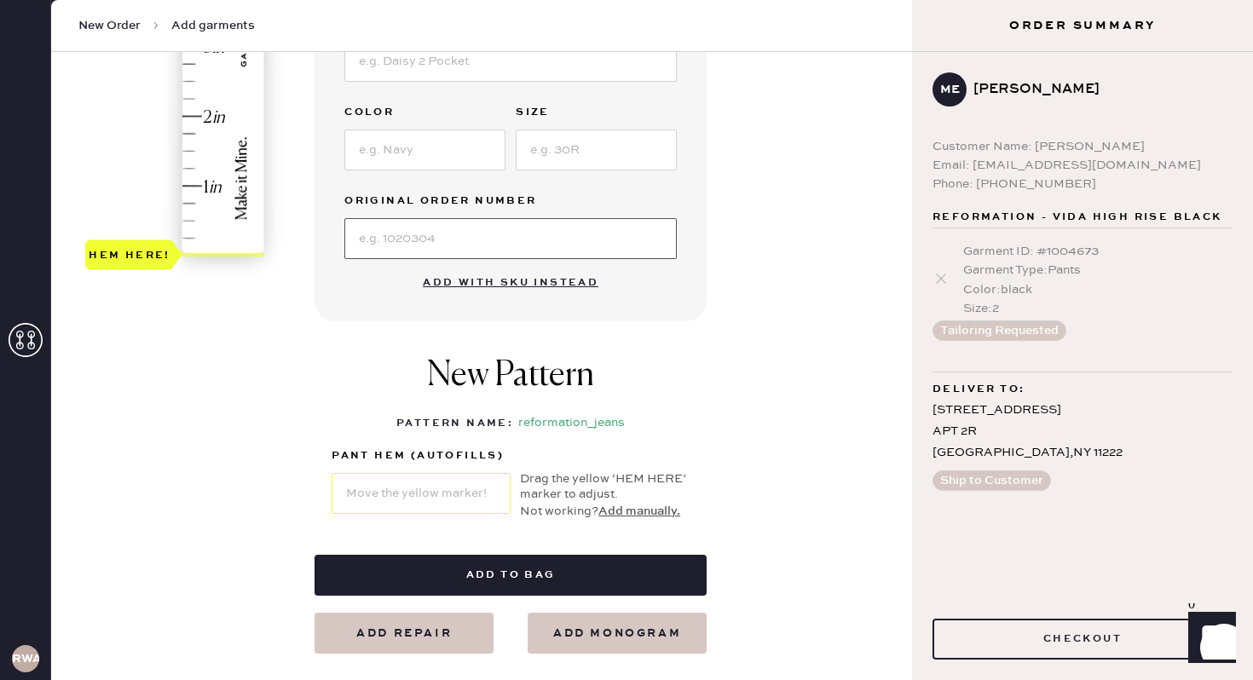
click at [495, 234] on input at bounding box center [510, 238] width 332 height 41
type input "N/A"
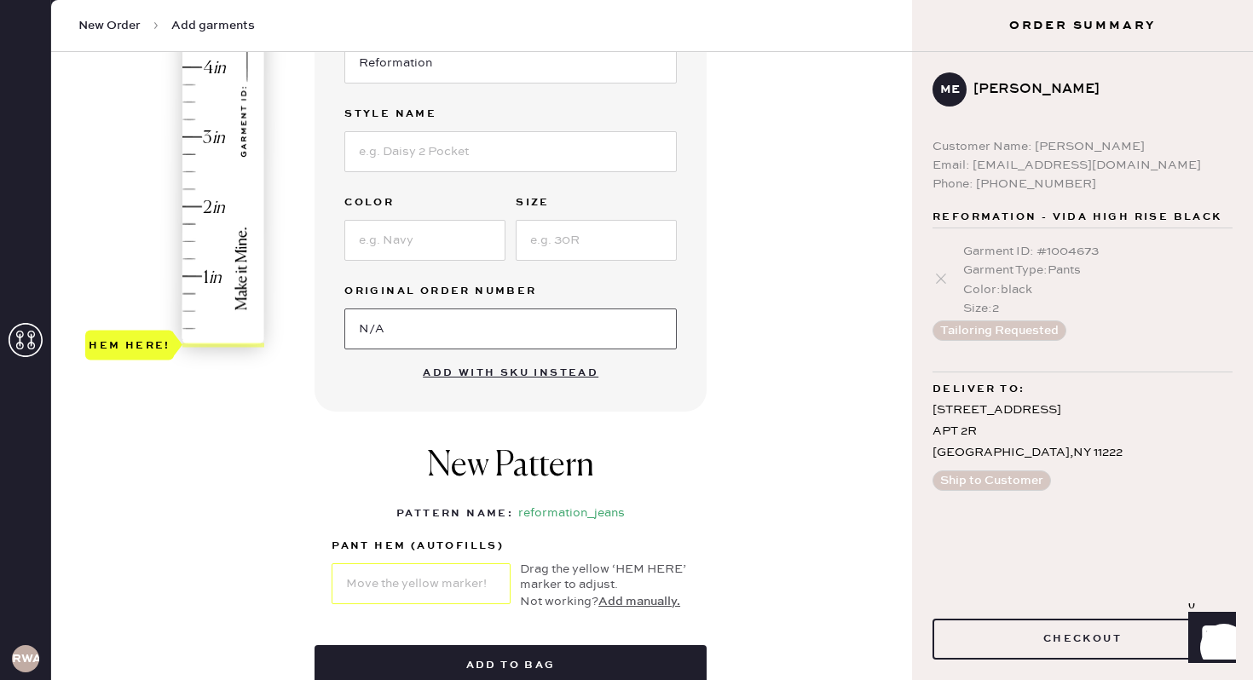
scroll to position [385, 0]
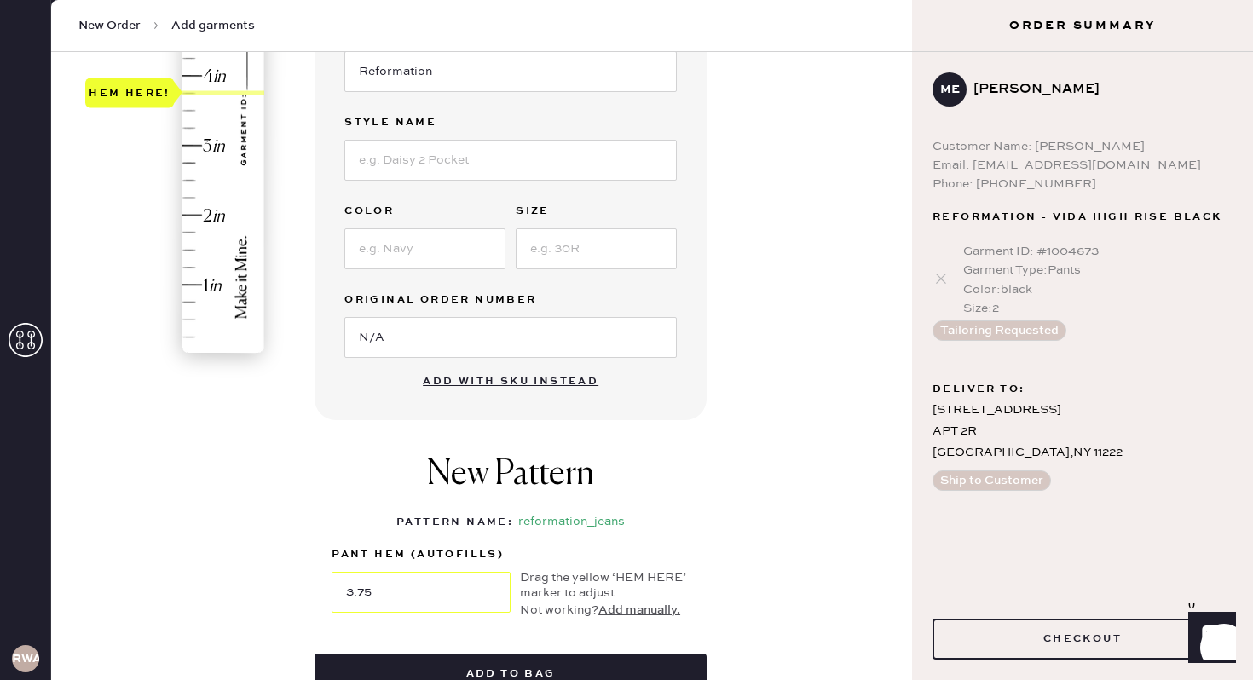
type input "4"
drag, startPoint x: 135, startPoint y: 352, endPoint x: 154, endPoint y: 88, distance: 264.8
click at [154, 88] on div "Hem here!" at bounding box center [129, 76] width 89 height 30
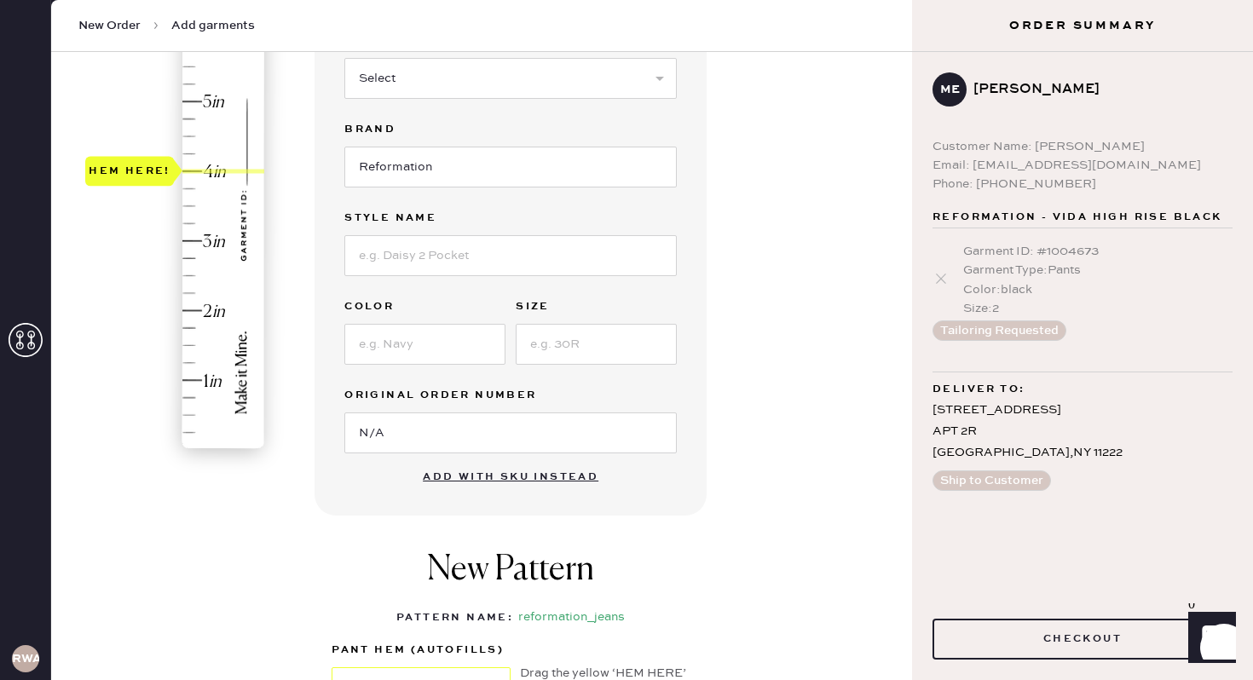
scroll to position [283, 0]
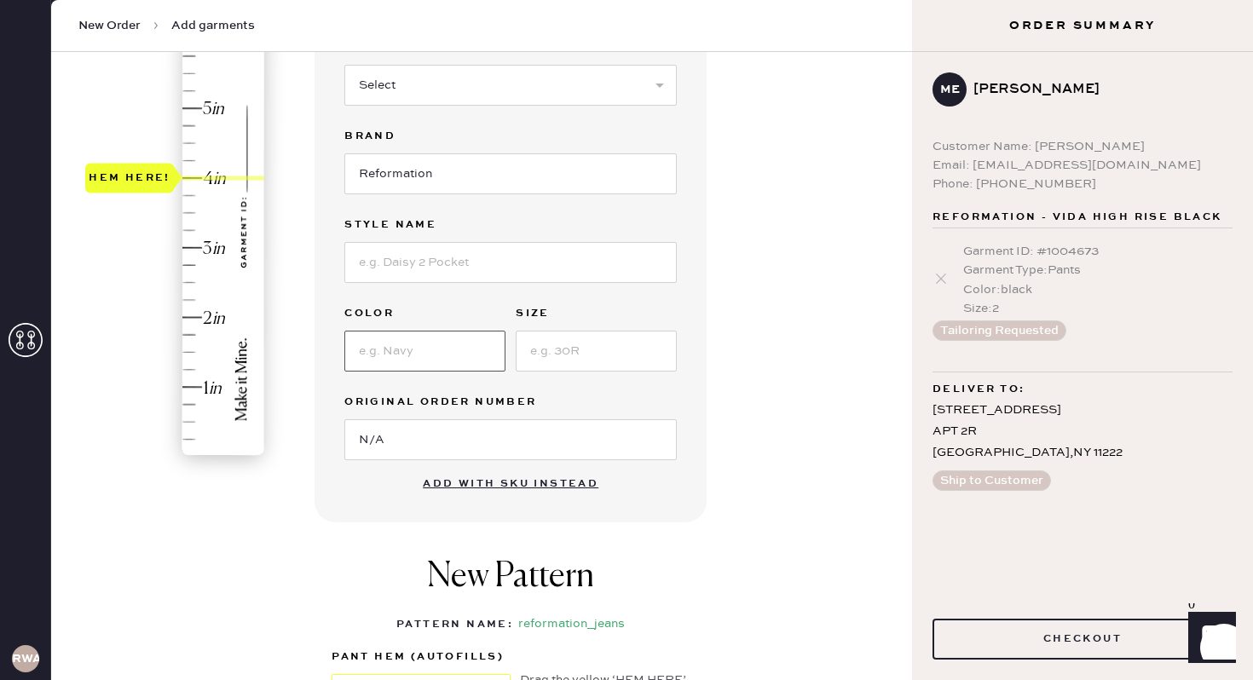
click at [448, 358] on input at bounding box center [424, 351] width 161 height 41
type input "blue"
click at [563, 358] on input at bounding box center [596, 351] width 161 height 41
type input "24"
click at [419, 264] on input at bounding box center [510, 262] width 332 height 41
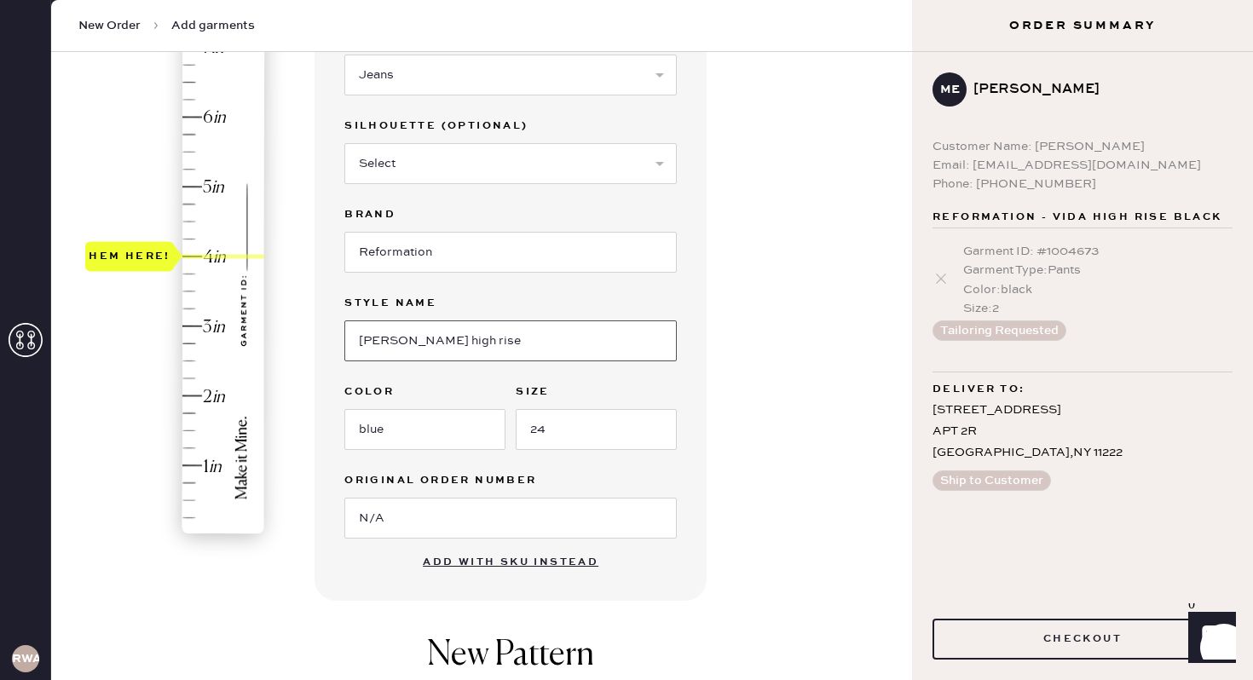
scroll to position [203, 0]
type input "[PERSON_NAME] high rise"
click at [410, 168] on select "Select Shorts Cropped Flare Boot Cut Straight Skinny Other" at bounding box center [510, 165] width 332 height 41
select select "5"
click at [344, 145] on select "Select Shorts Cropped Flare Boot Cut Straight Skinny Other" at bounding box center [510, 165] width 332 height 41
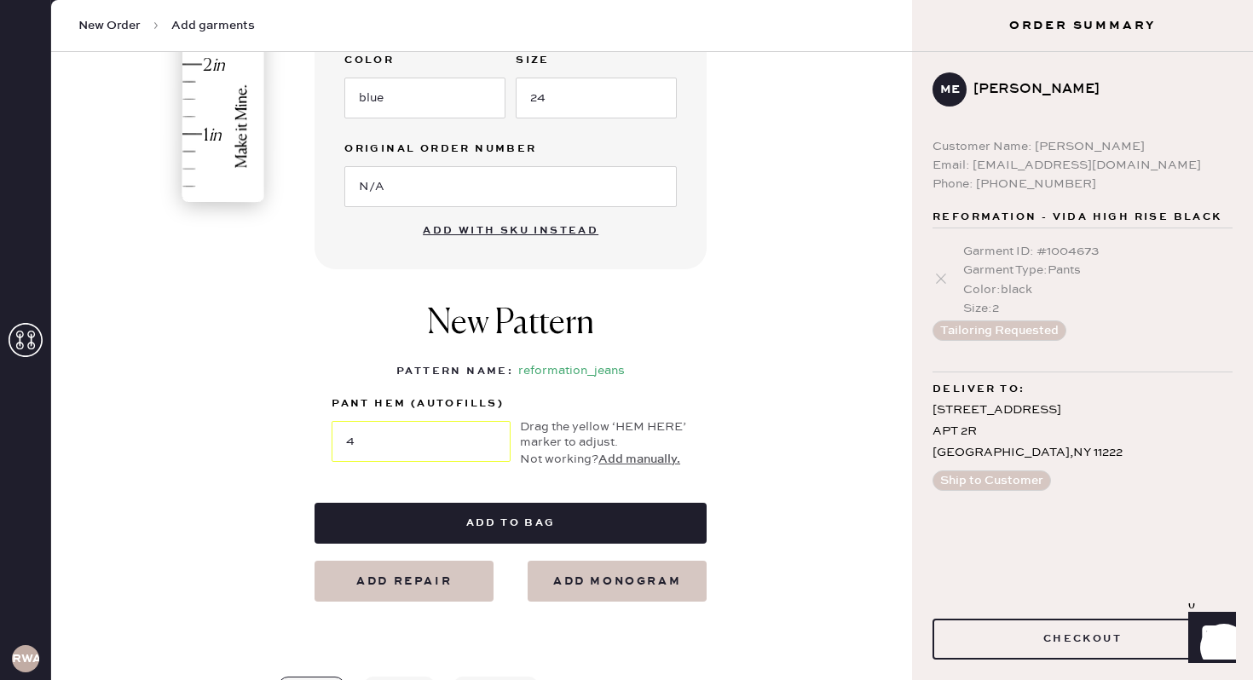
scroll to position [538, 0]
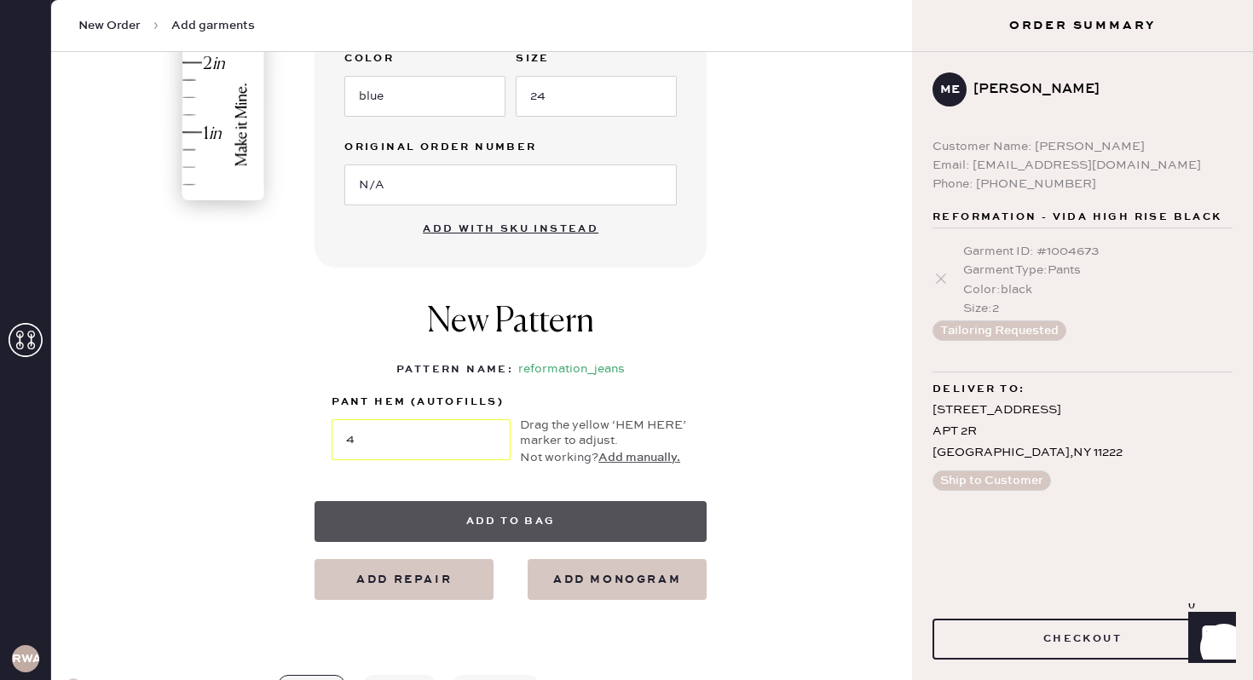
click at [499, 522] on button "Add to bag" at bounding box center [510, 521] width 392 height 41
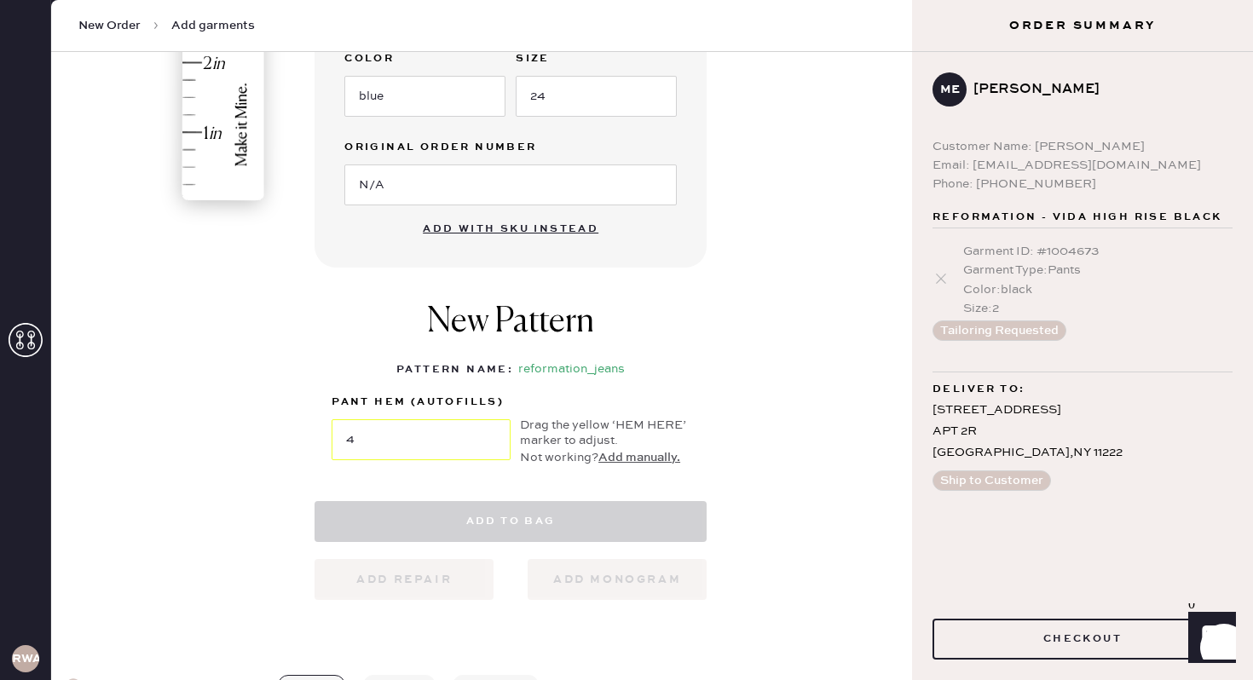
select select "2"
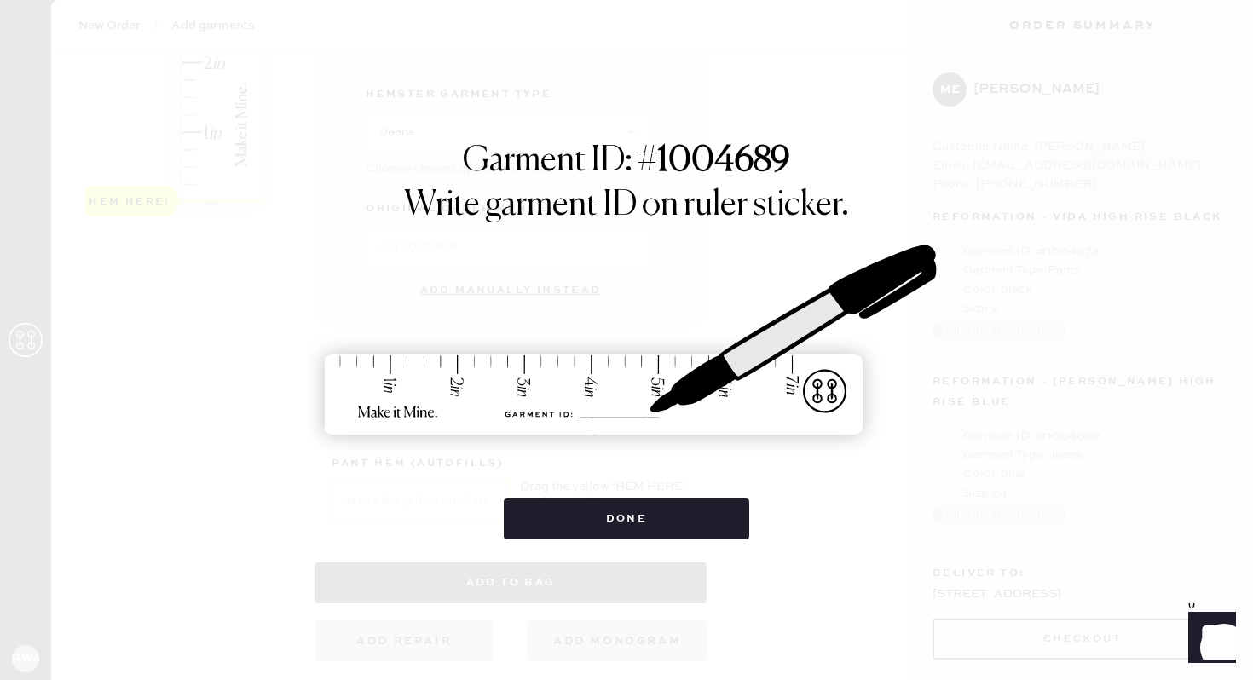
click at [577, 492] on div "Done" at bounding box center [627, 510] width 246 height 58
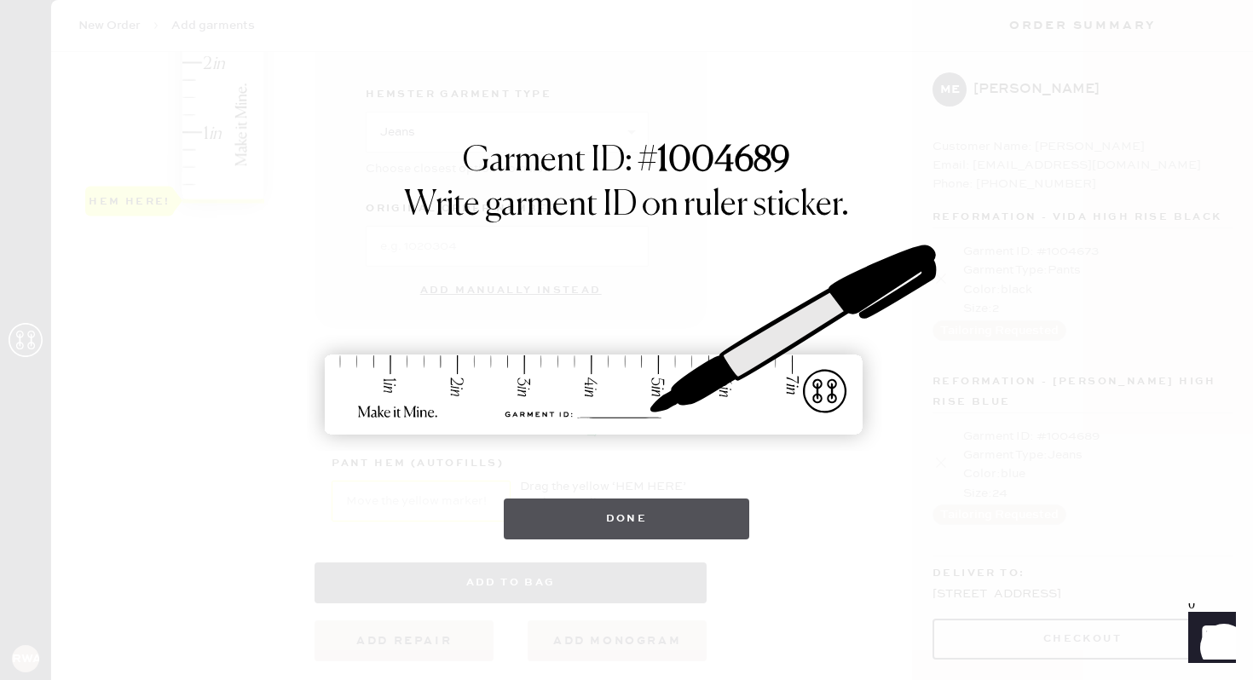
click at [581, 514] on button "Done" at bounding box center [627, 519] width 246 height 41
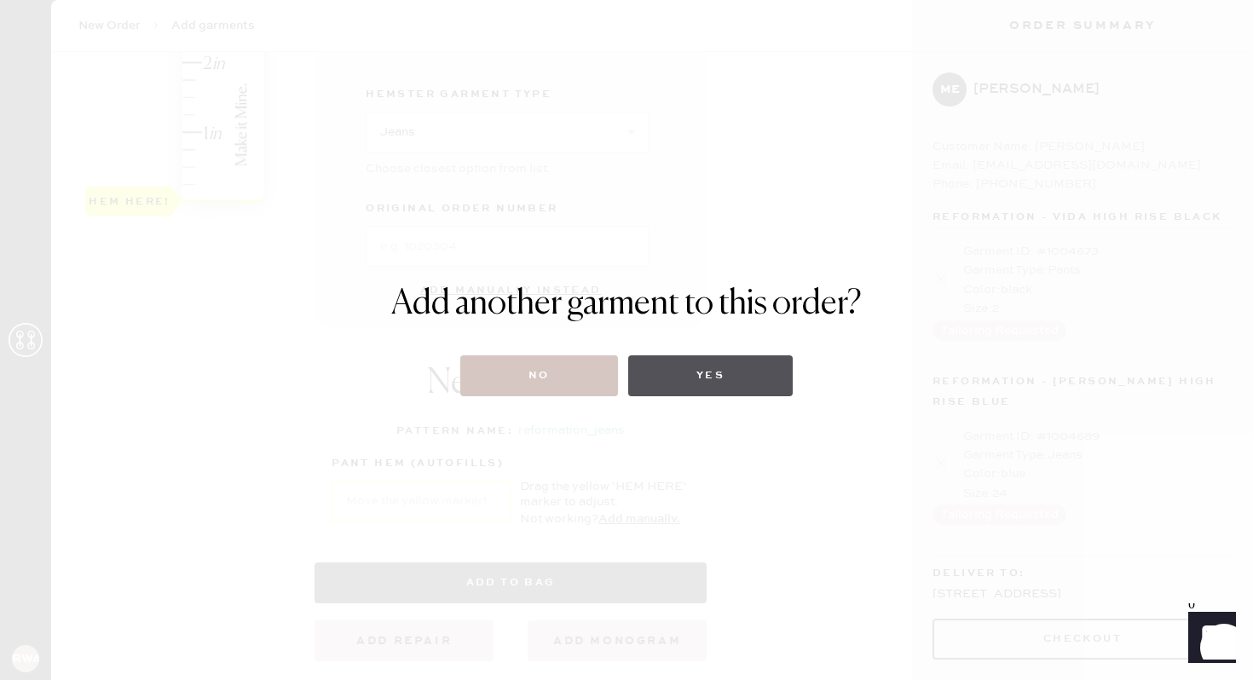
click at [667, 375] on button "Yes" at bounding box center [710, 375] width 164 height 41
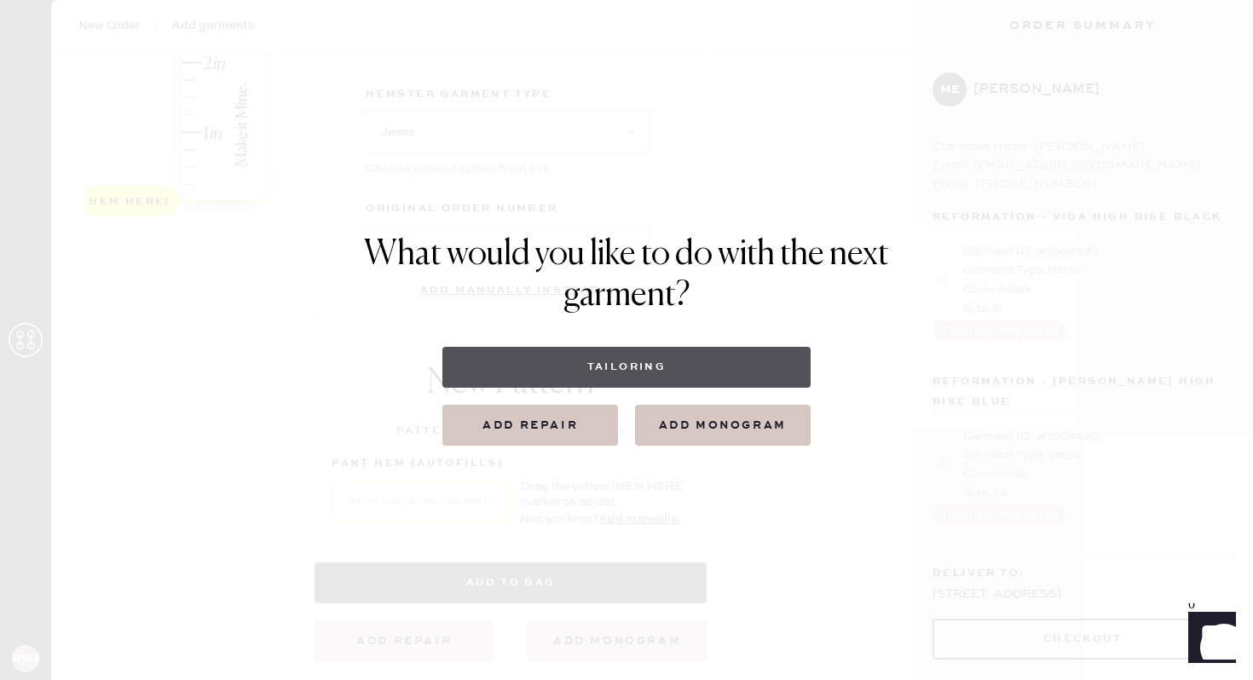
click at [629, 360] on button "Tailoring" at bounding box center [625, 367] width 367 height 41
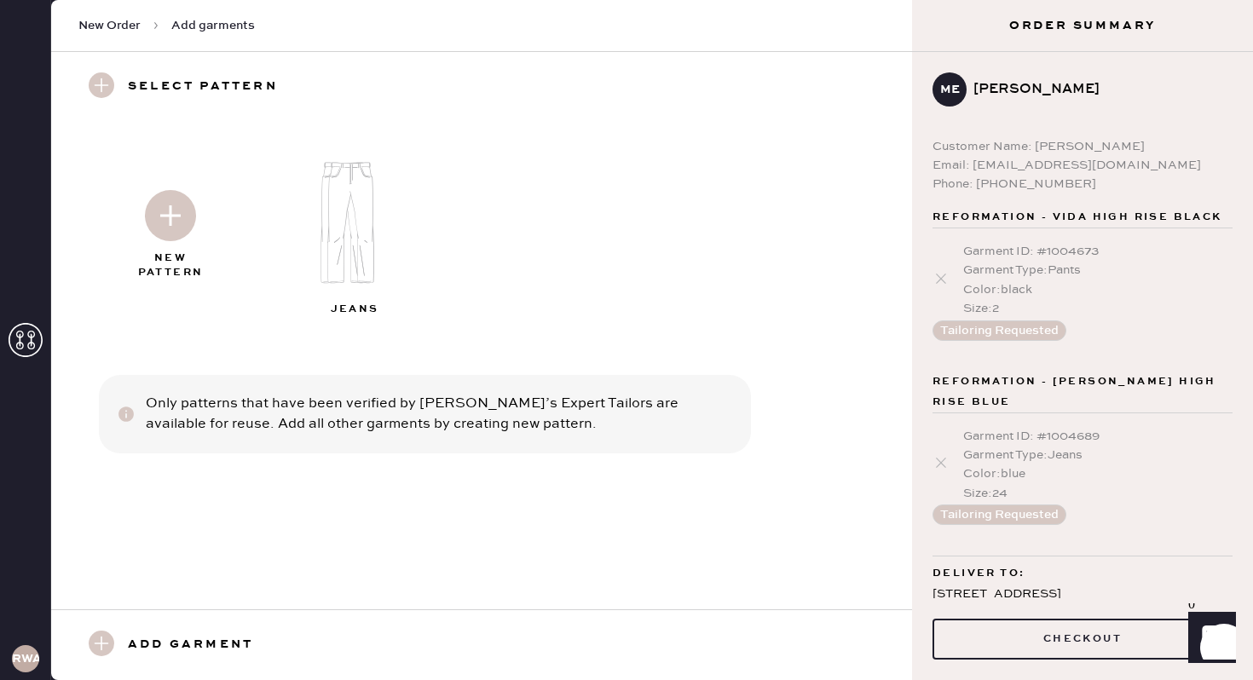
click at [167, 252] on div "New Pattern" at bounding box center [170, 265] width 85 height 29
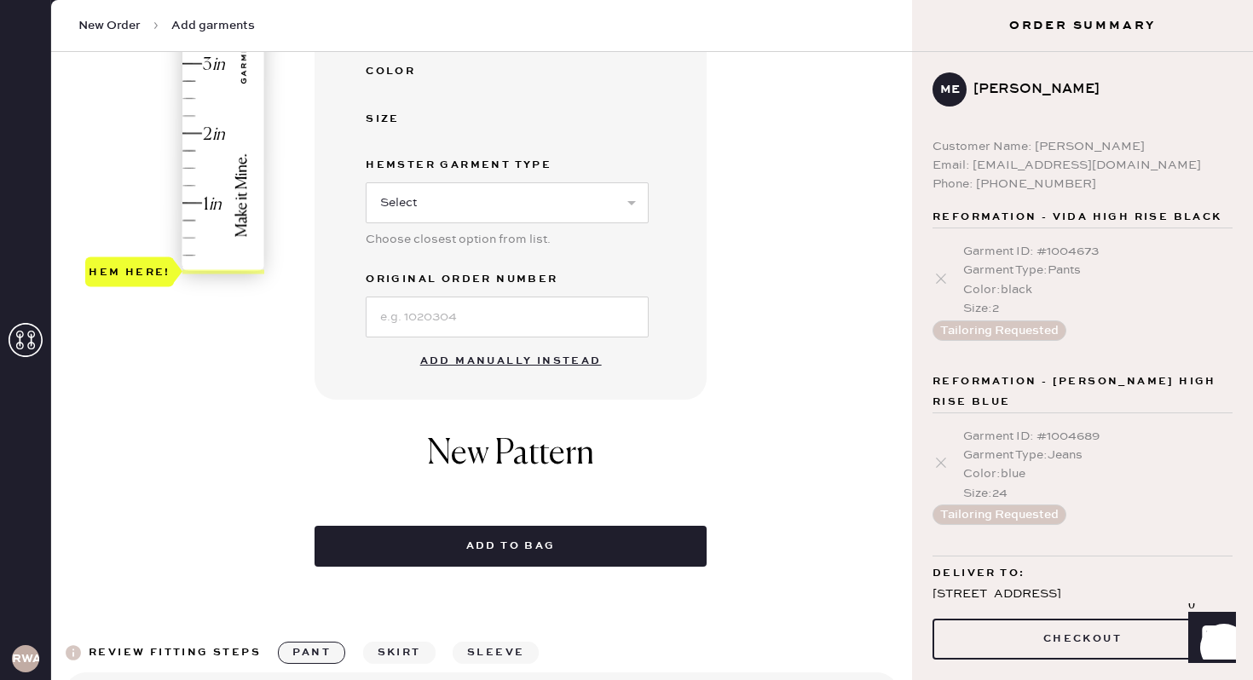
click at [468, 367] on button "Add manually instead" at bounding box center [511, 361] width 202 height 34
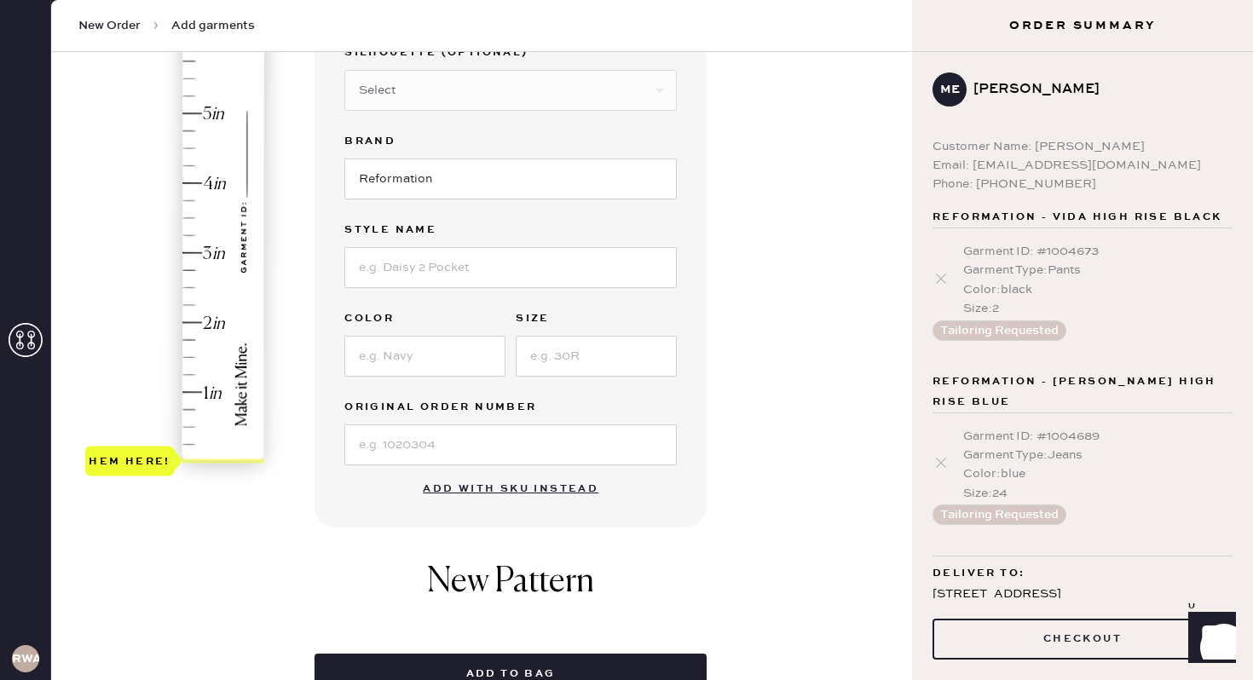
scroll to position [262, 0]
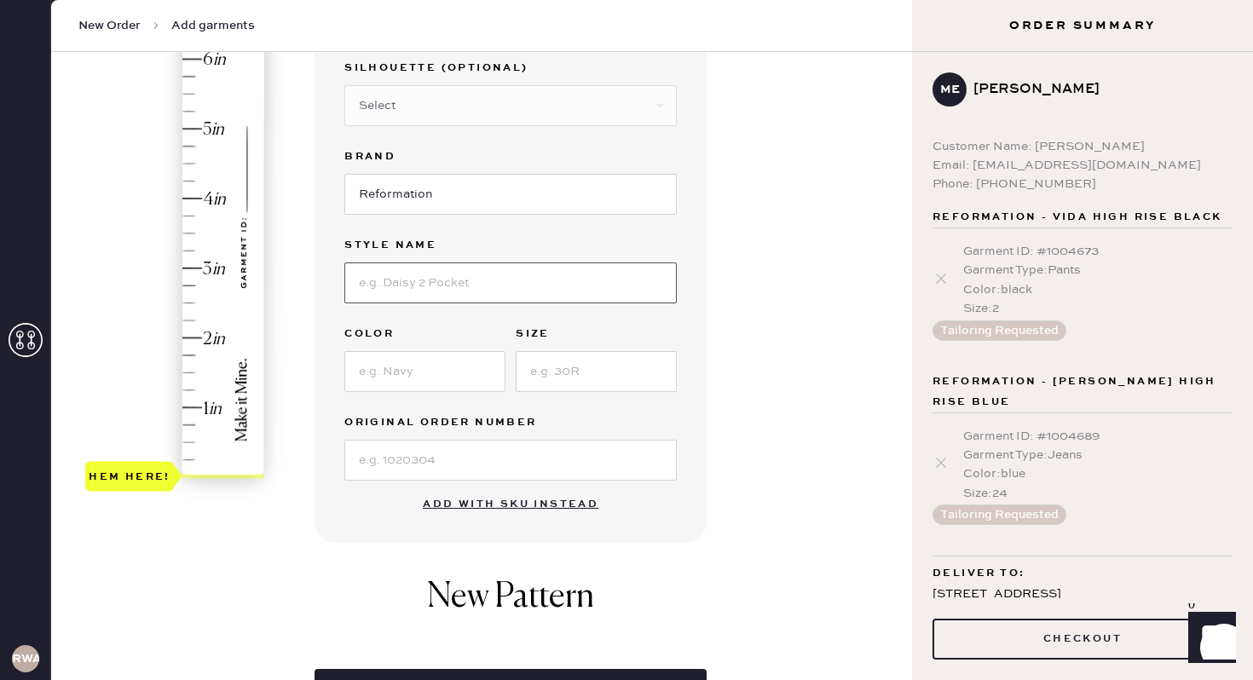
click at [427, 276] on input at bounding box center [510, 282] width 332 height 41
type input "[PERSON_NAME] shlouchy high rise"
click at [550, 361] on input at bounding box center [596, 371] width 161 height 41
type input "24"
click at [396, 368] on input at bounding box center [424, 371] width 161 height 41
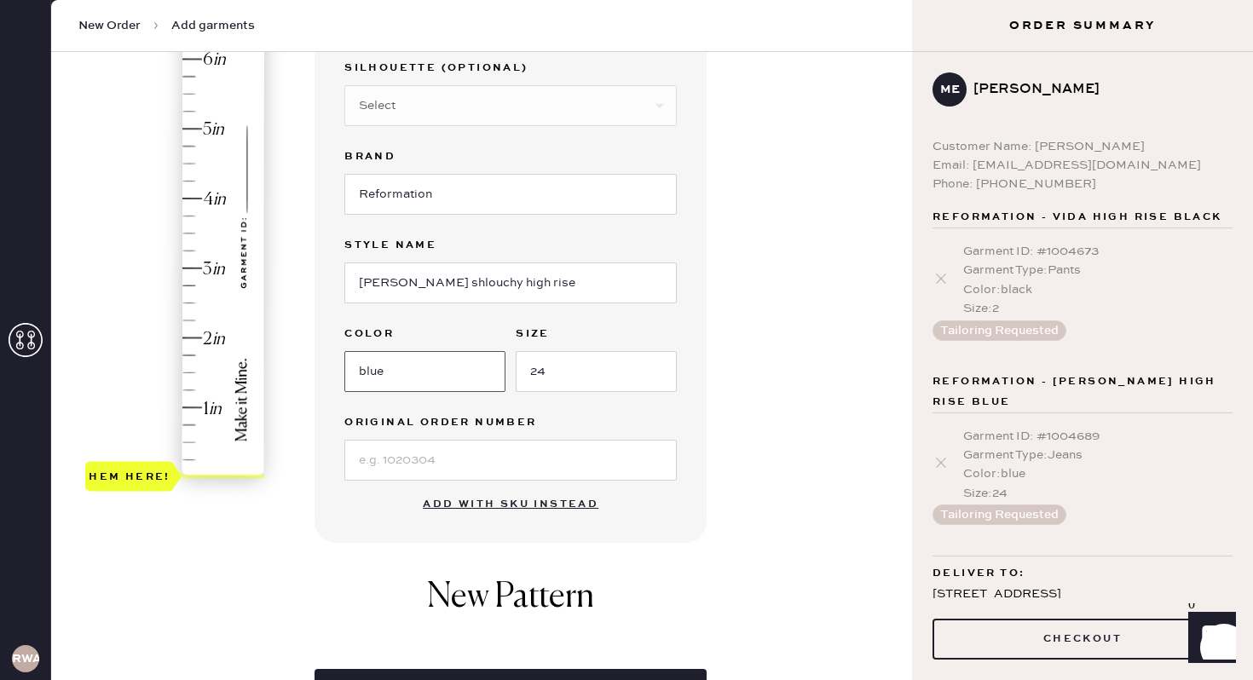
type input "blue"
click at [458, 468] on input at bounding box center [510, 460] width 332 height 41
type input "N/A"
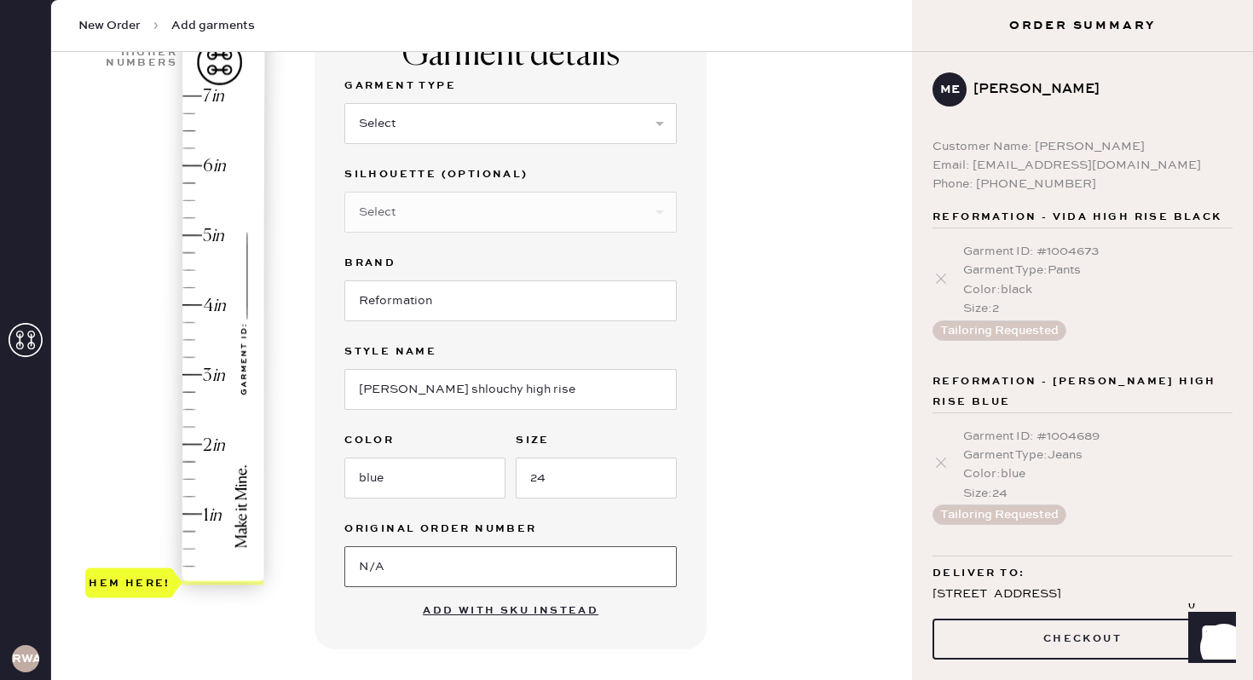
scroll to position [151, 0]
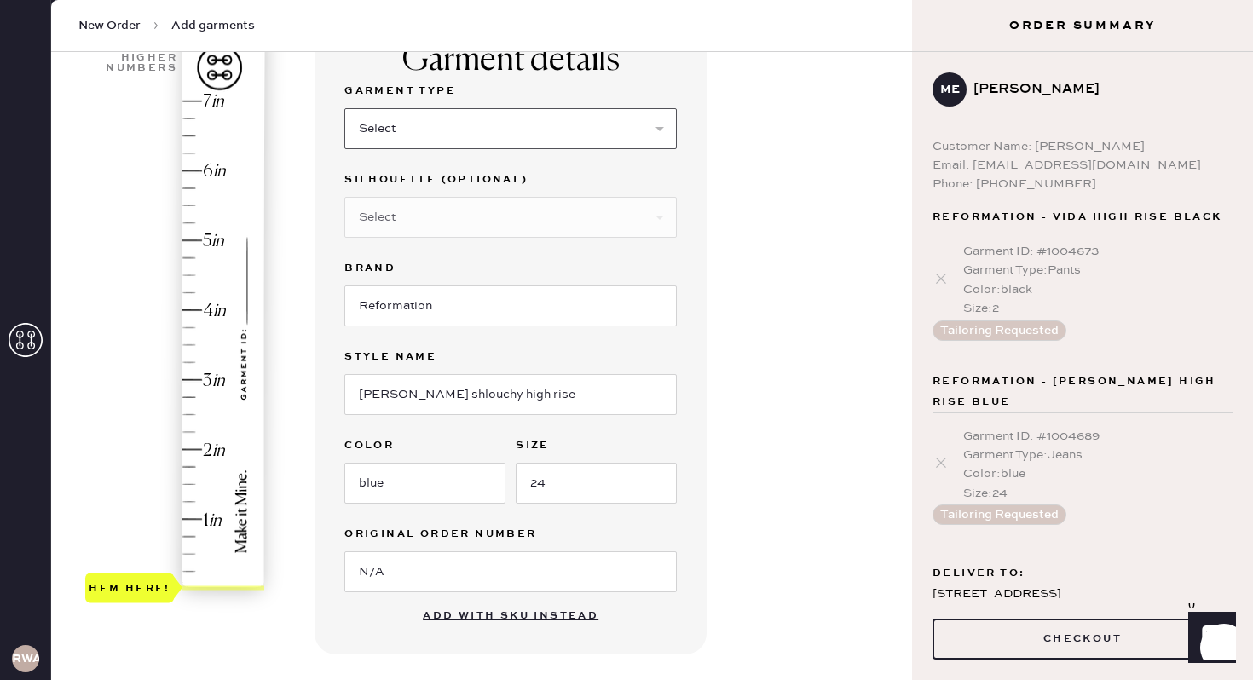
click at [593, 130] on select "Select Basic Skirt Jeans Leggings Pants Shorts Basic Sleeved Dress Basic Sleeve…" at bounding box center [510, 128] width 332 height 41
select select "2"
click at [344, 108] on select "Select Basic Skirt Jeans Leggings Pants Shorts Basic Sleeved Dress Basic Sleeve…" at bounding box center [510, 128] width 332 height 41
click at [554, 219] on select "Select Shorts Cropped Flare Boot Cut Straight Skinny Other" at bounding box center [510, 217] width 332 height 41
select select "5"
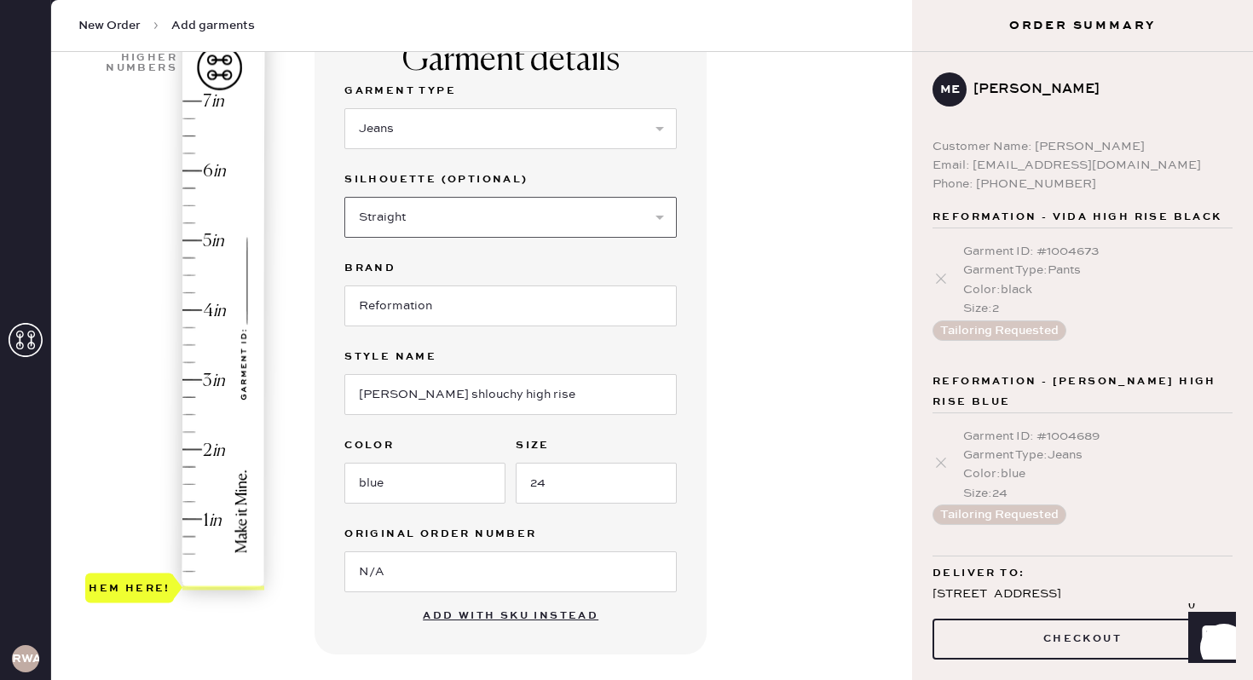
click at [344, 197] on select "Select Shorts Cropped Flare Boot Cut Straight Skinny Other" at bounding box center [510, 217] width 332 height 41
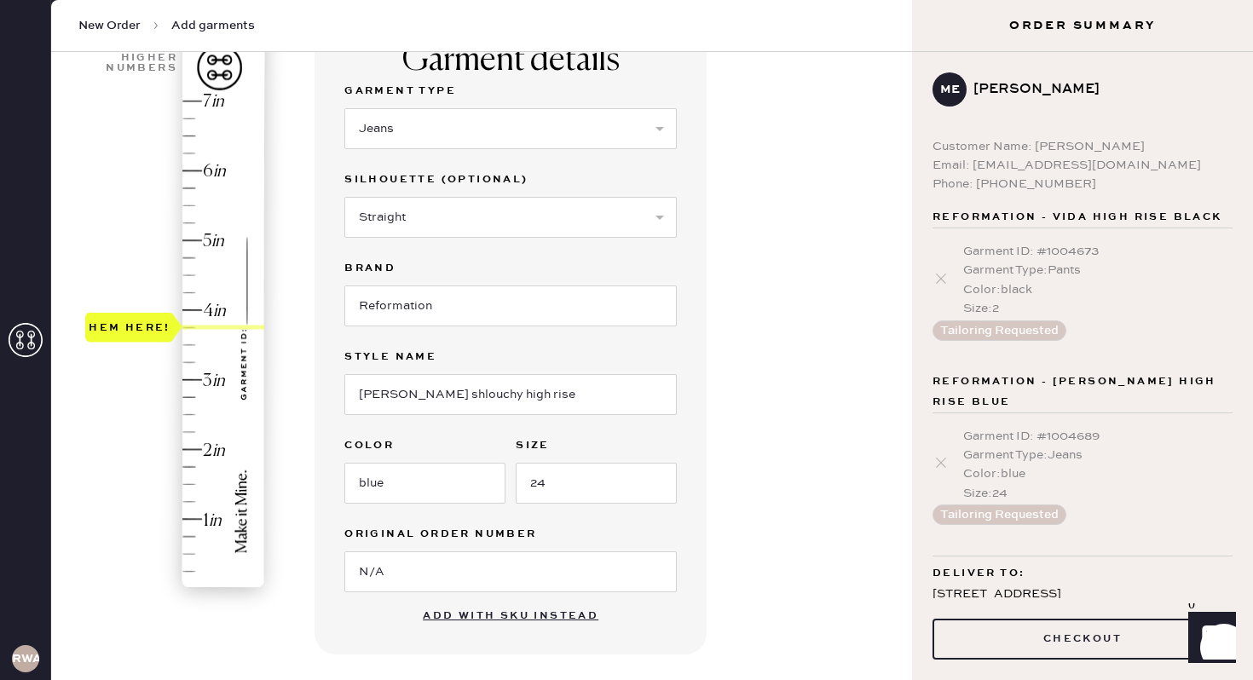
drag, startPoint x: 155, startPoint y: 578, endPoint x: 165, endPoint y: 320, distance: 258.4
click at [165, 320] on div "Hem here!" at bounding box center [130, 327] width 82 height 20
click at [112, 463] on div "Hem here!" at bounding box center [176, 345] width 182 height 503
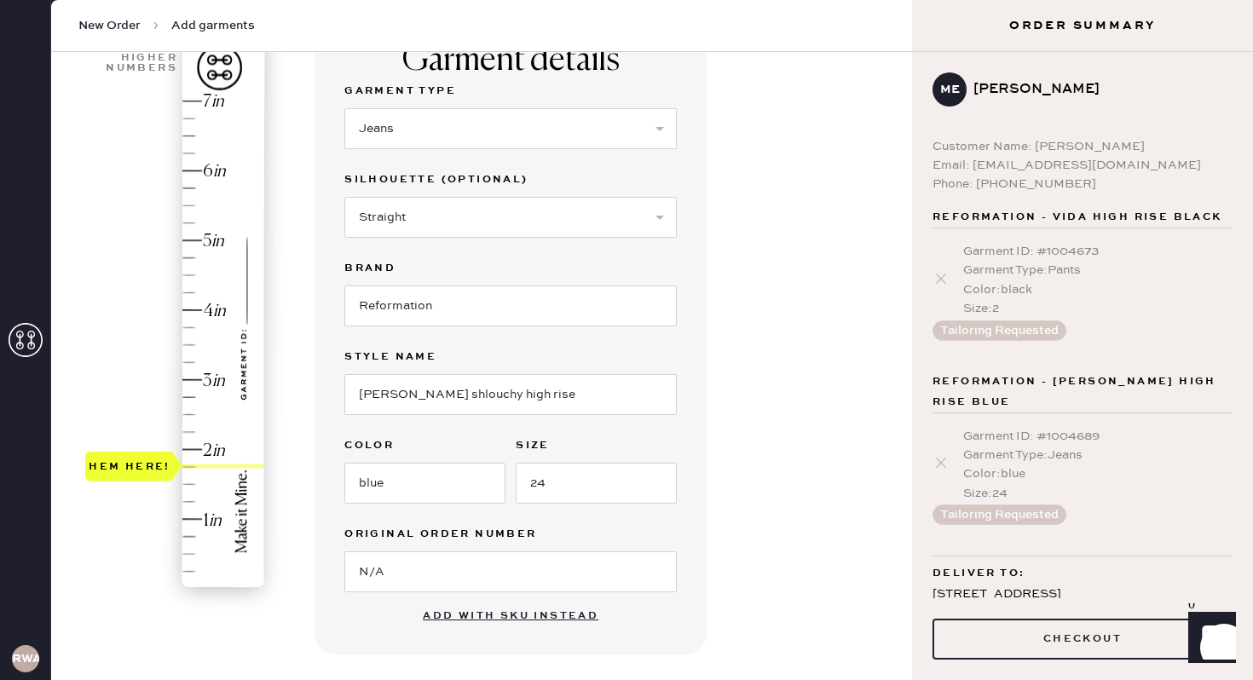
drag, startPoint x: 112, startPoint y: 463, endPoint x: 112, endPoint y: 450, distance: 12.8
click at [112, 462] on div "Hem here!" at bounding box center [130, 466] width 82 height 20
drag, startPoint x: 118, startPoint y: 471, endPoint x: 114, endPoint y: 315, distance: 156.0
click at [114, 315] on div "Hem here!" at bounding box center [130, 310] width 82 height 20
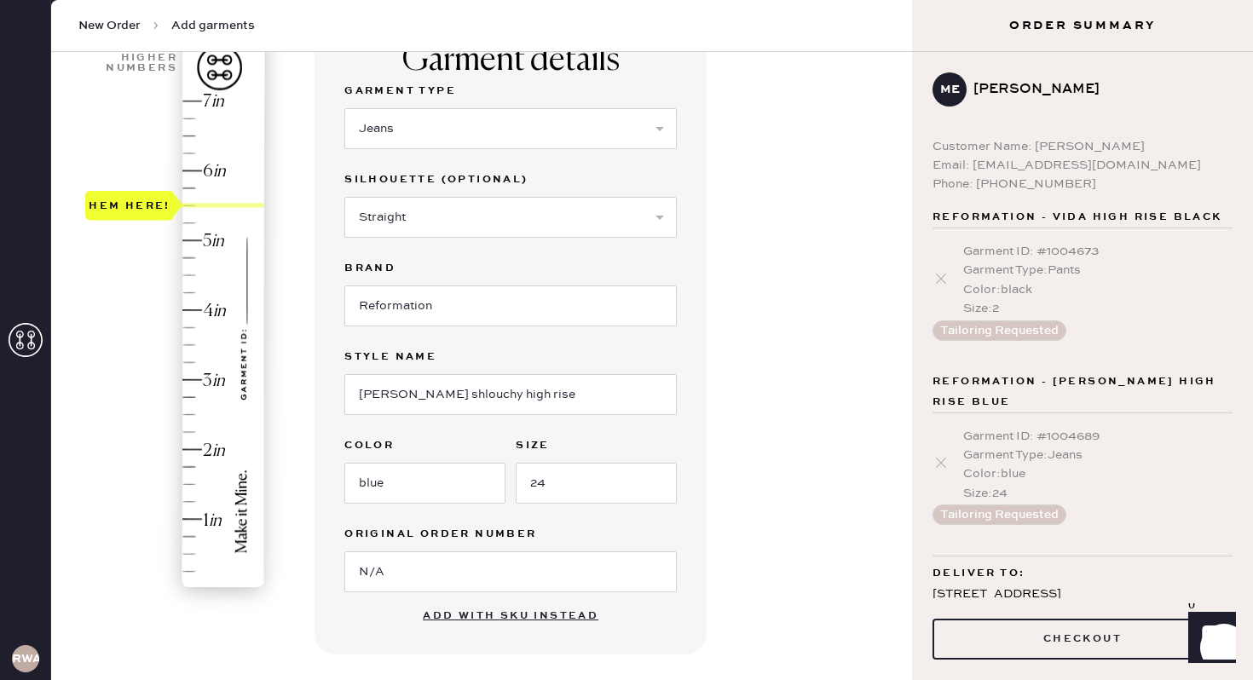
type input "5.25"
drag, startPoint x: 114, startPoint y: 315, endPoint x: 111, endPoint y: 230, distance: 85.3
click at [111, 230] on div "Hem here!" at bounding box center [130, 223] width 82 height 20
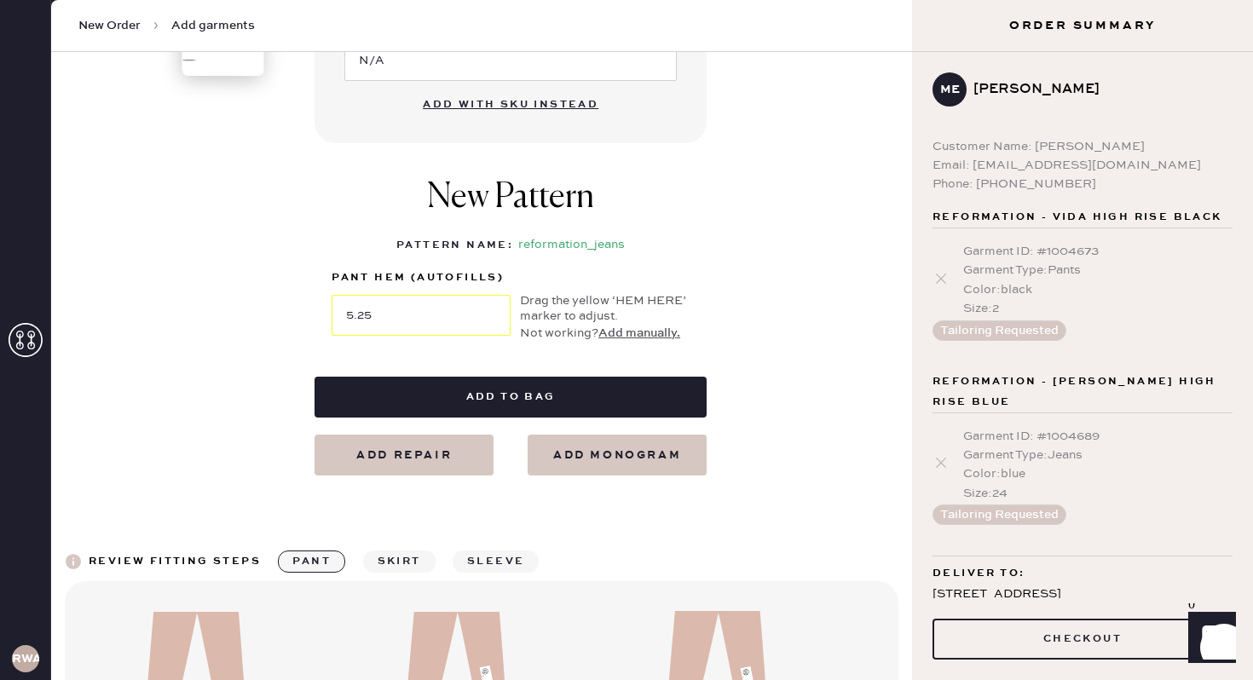
scroll to position [695, 0]
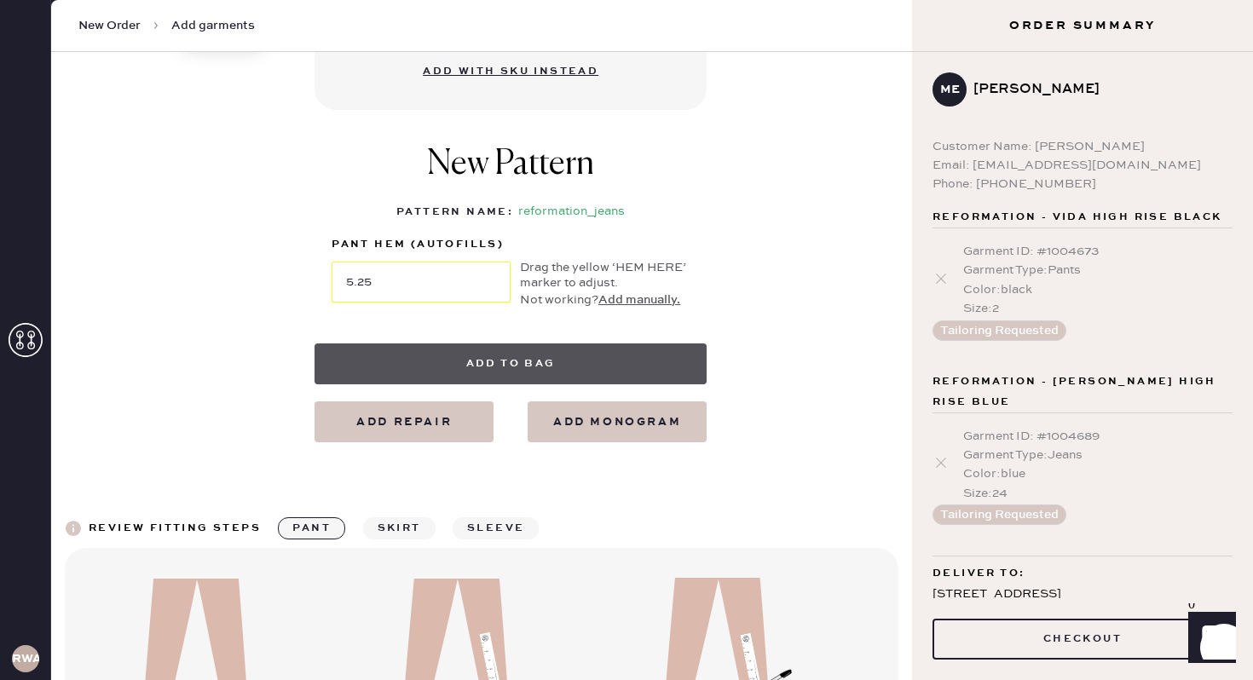
click at [511, 357] on button "Add to bag" at bounding box center [510, 363] width 392 height 41
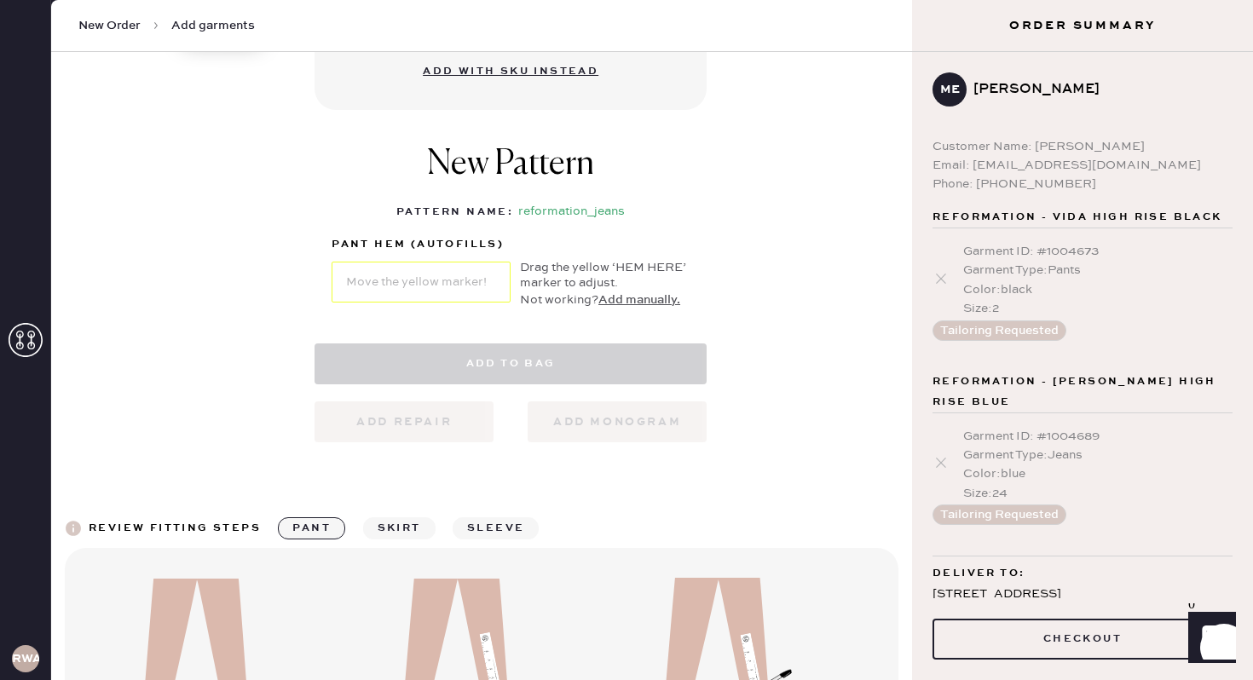
select select "2"
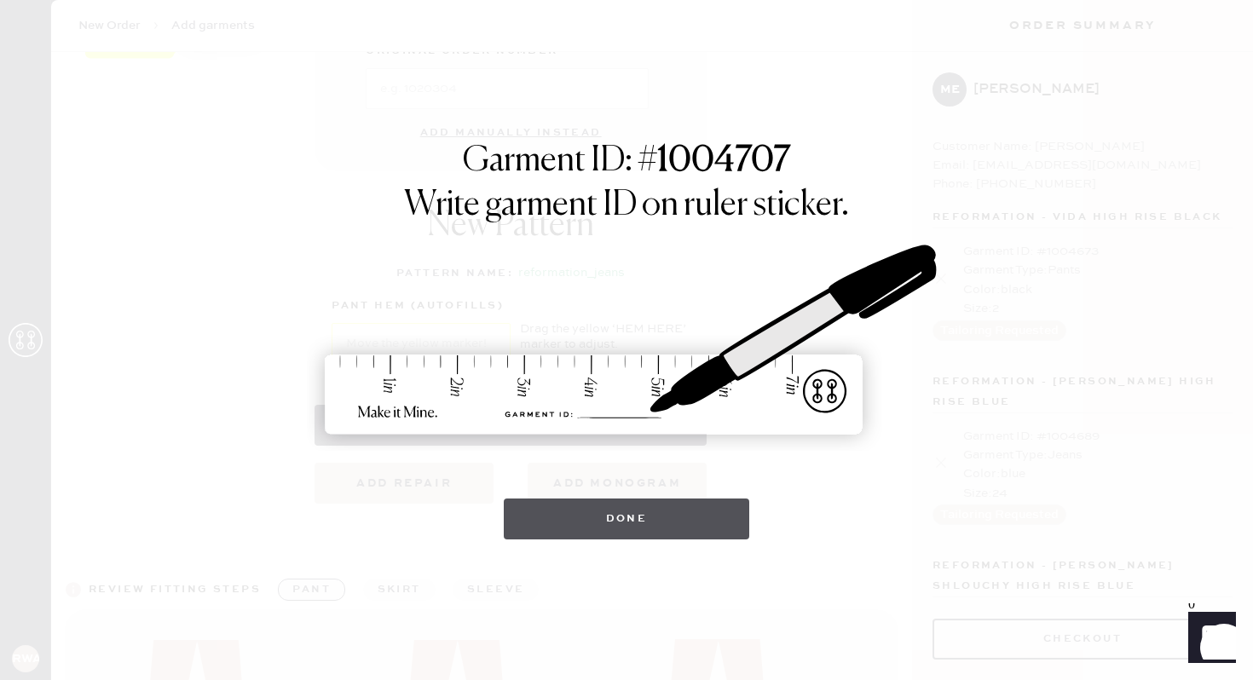
click at [597, 509] on button "Done" at bounding box center [627, 519] width 246 height 41
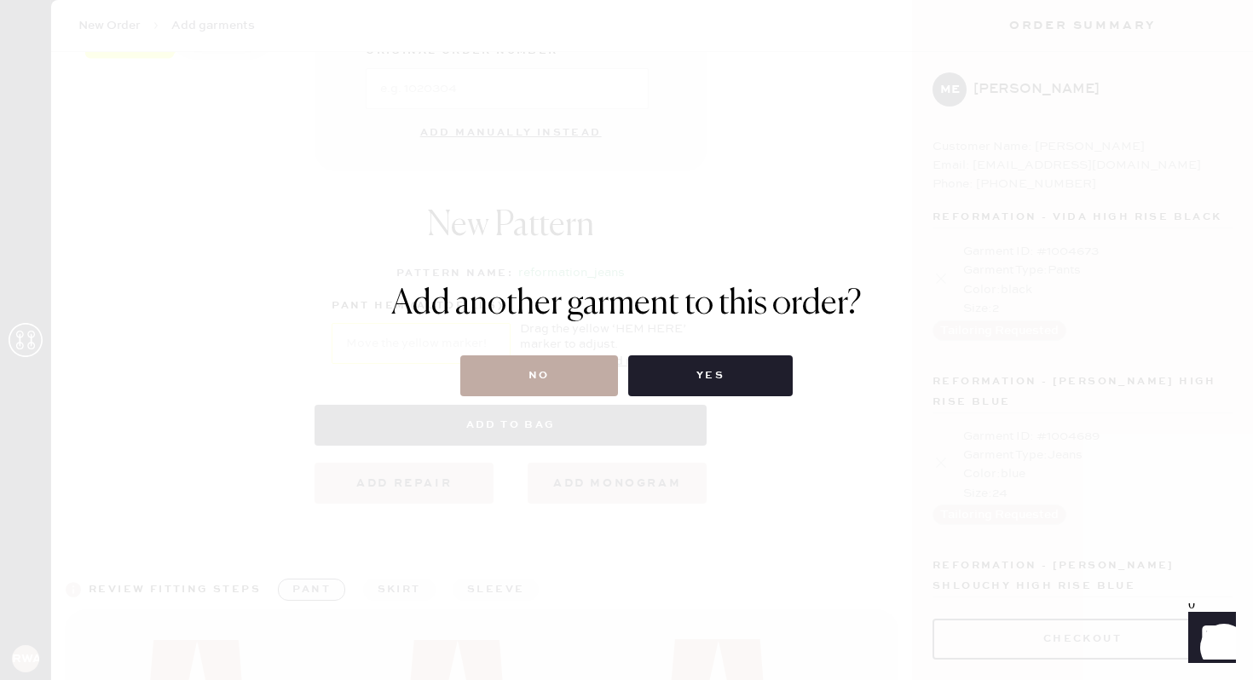
click at [563, 372] on button "No" at bounding box center [539, 375] width 158 height 41
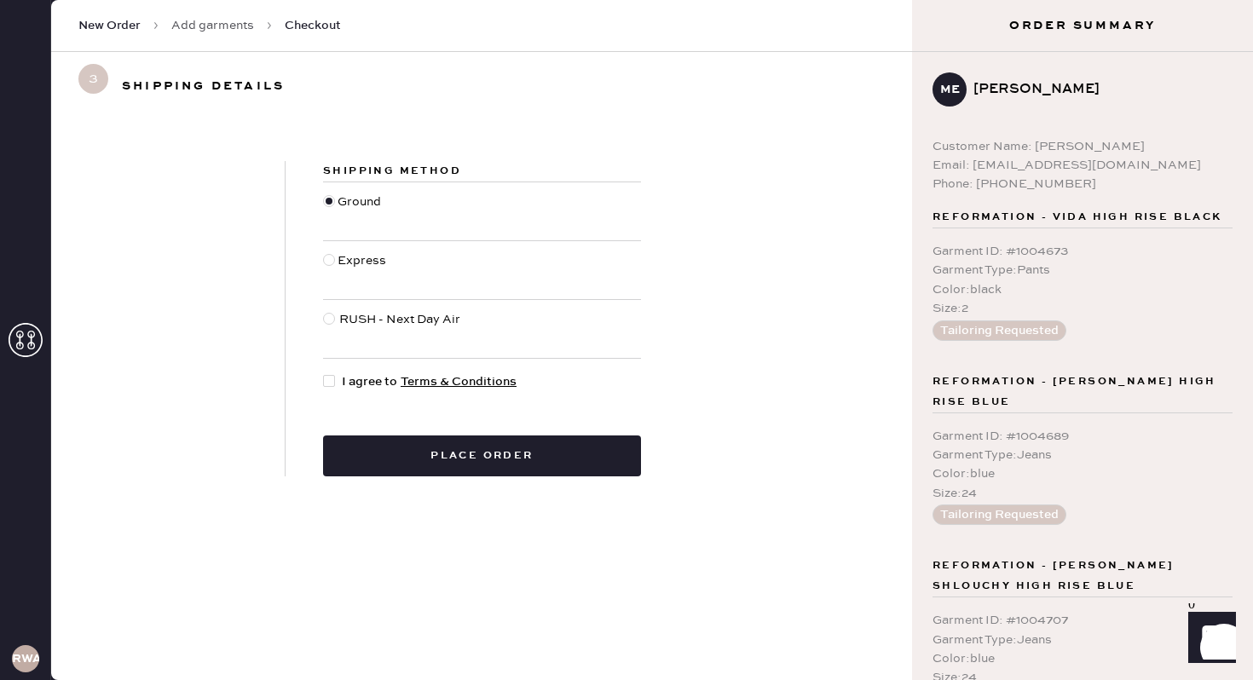
click at [327, 383] on div at bounding box center [329, 381] width 12 height 12
click at [324, 373] on input "I agree to Terms & Conditions" at bounding box center [323, 372] width 1 height 1
checkbox input "true"
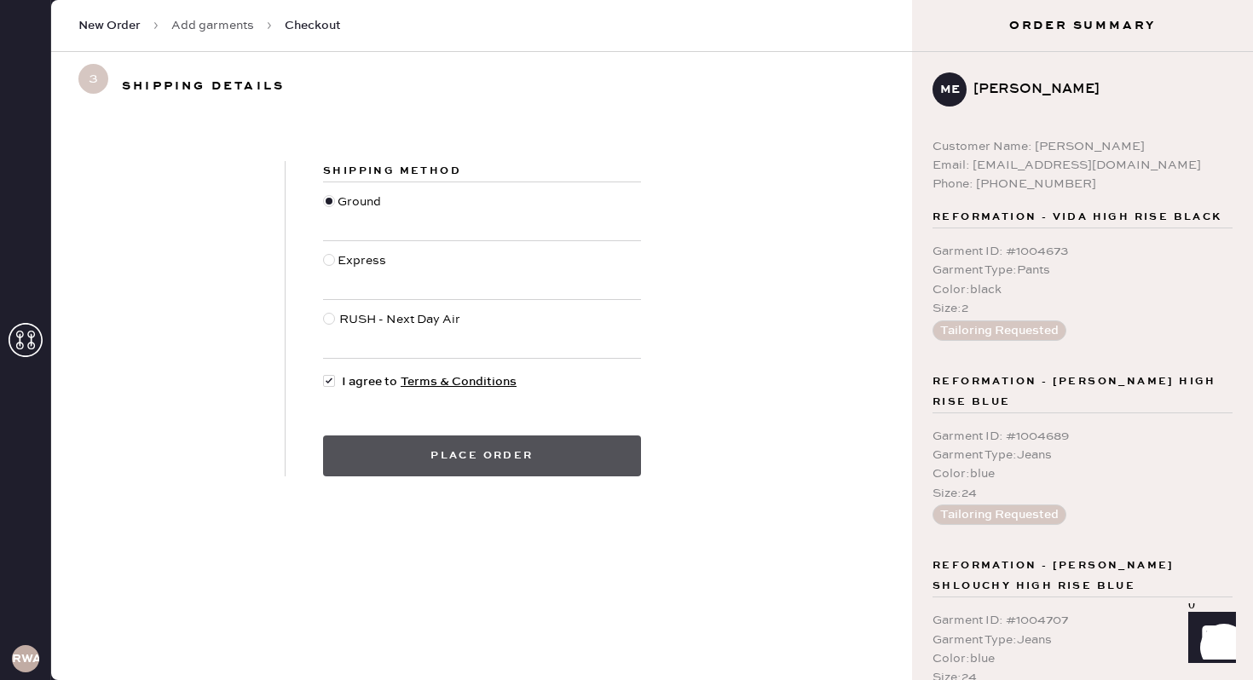
click at [392, 451] on button "Place order" at bounding box center [482, 455] width 318 height 41
